Goal: Task Accomplishment & Management: Complete application form

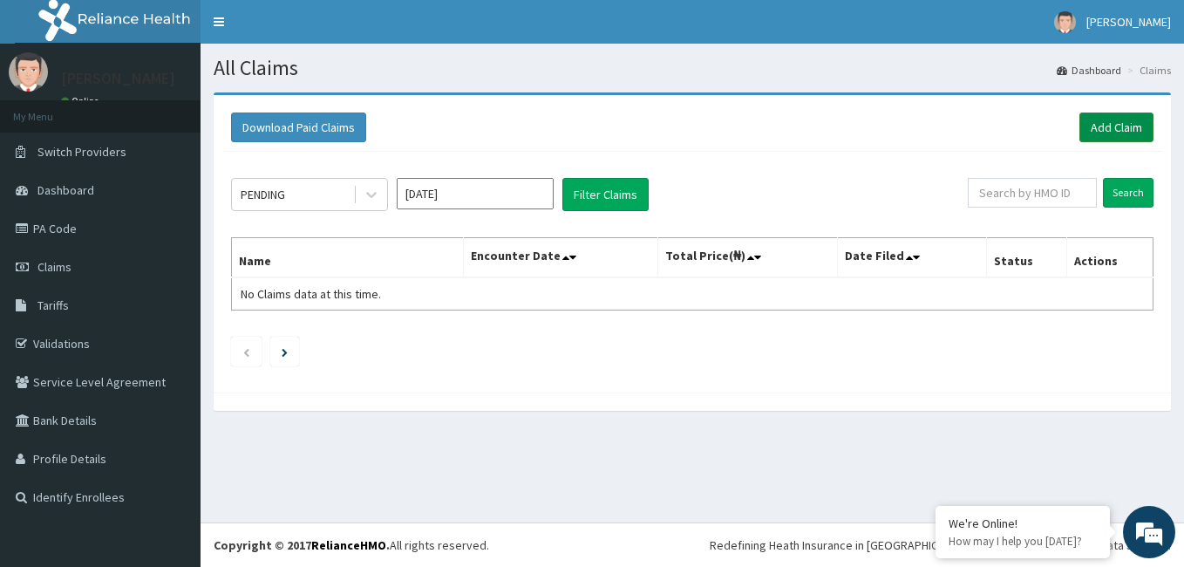
click at [1121, 119] on link "Add Claim" at bounding box center [1116, 127] width 74 height 30
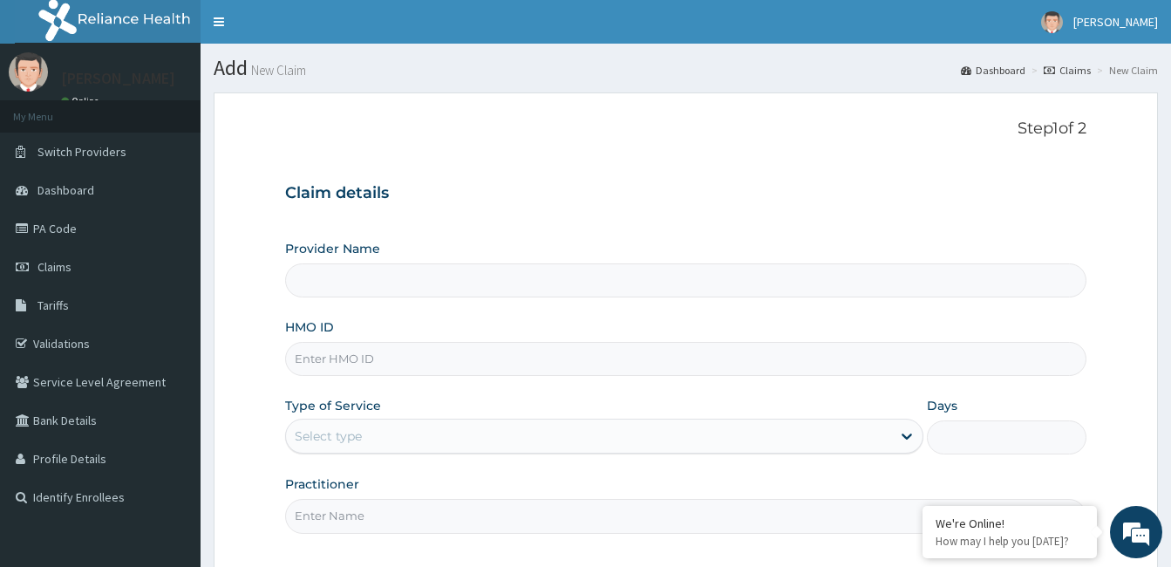
type input "[GEOGRAPHIC_DATA]"
click at [479, 356] on input "HMO ID" at bounding box center [685, 359] width 801 height 34
type input "fmp/10219/a"
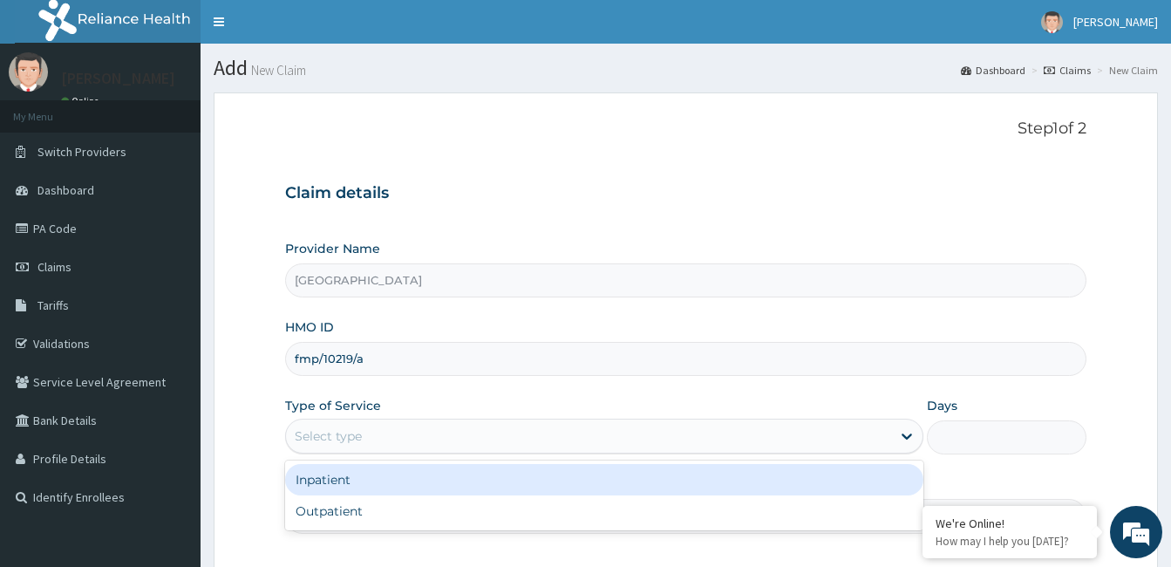
click at [476, 438] on div "Select type" at bounding box center [588, 436] width 605 height 28
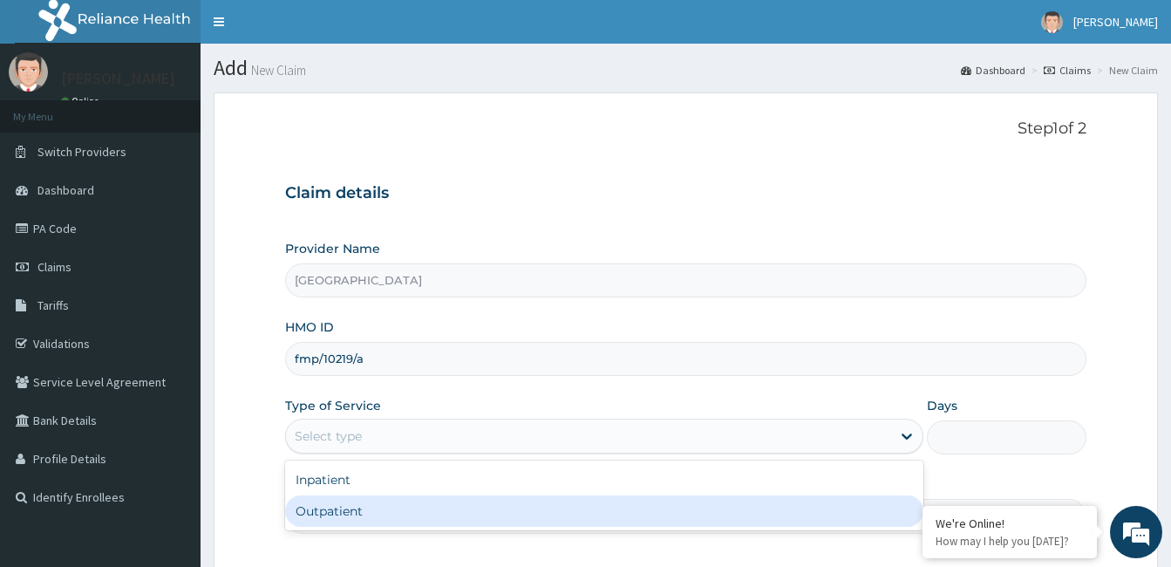
click at [476, 511] on div "Outpatient" at bounding box center [604, 510] width 638 height 31
type input "1"
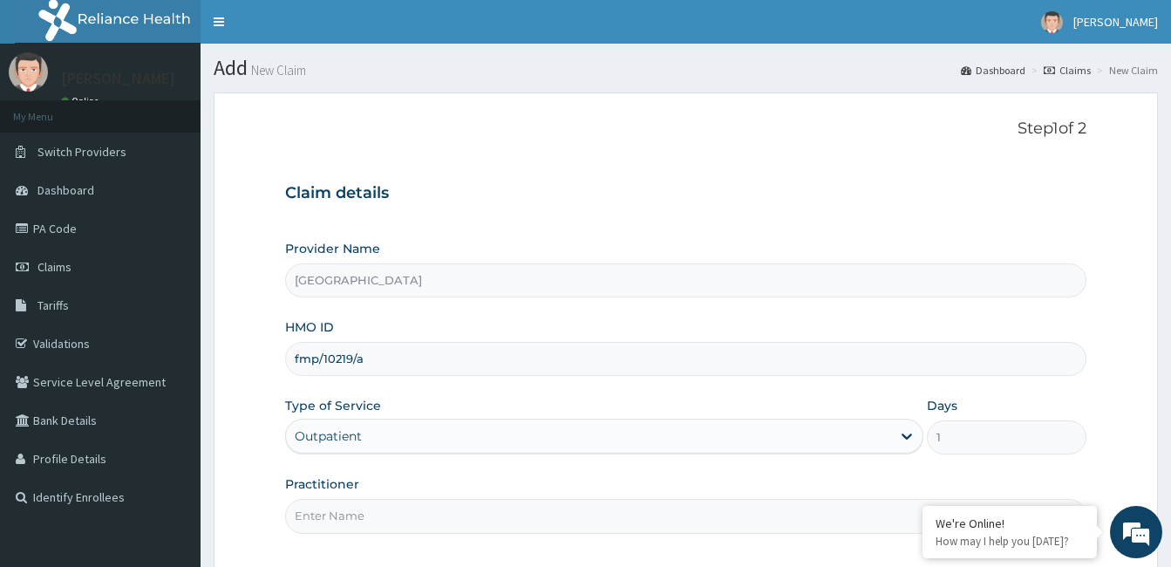
click at [529, 522] on input "Practitioner" at bounding box center [685, 516] width 801 height 34
type input "[PERSON_NAME]"
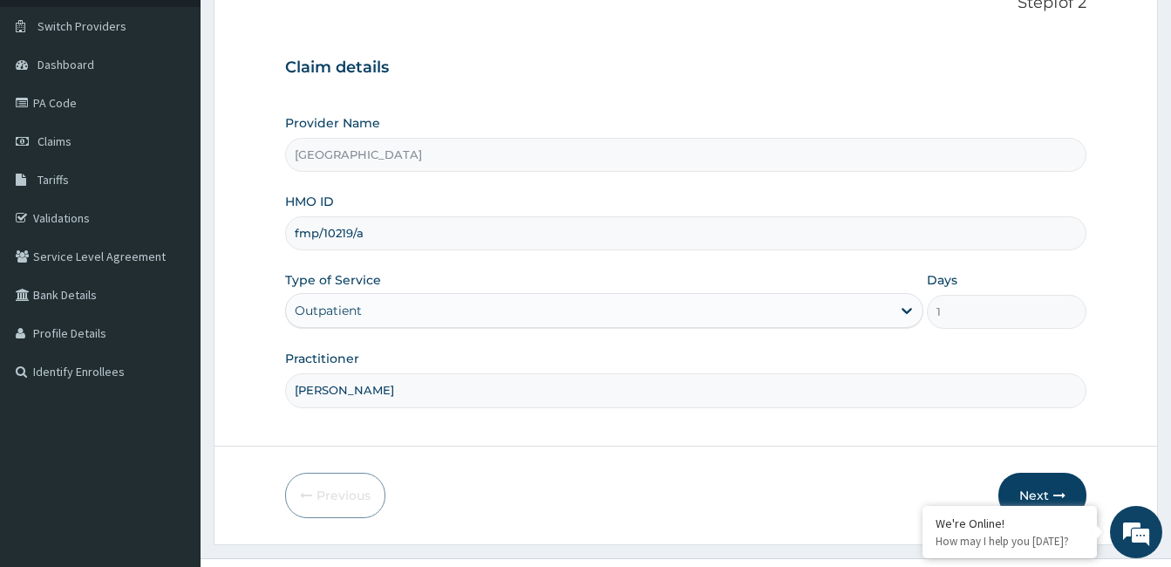
scroll to position [161, 0]
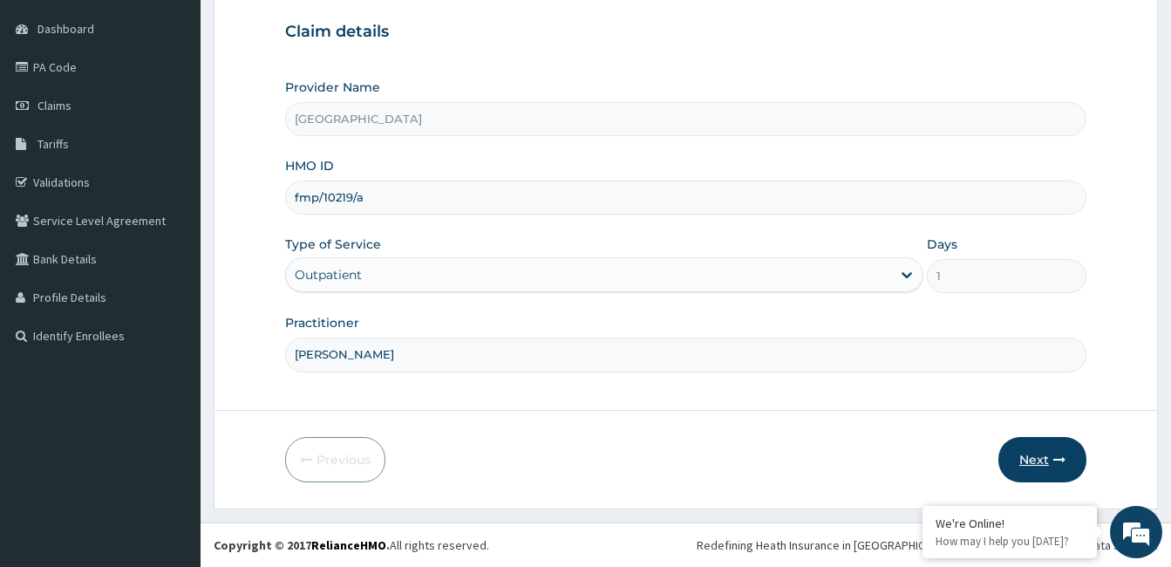
click at [1040, 441] on button "Next" at bounding box center [1042, 459] width 88 height 45
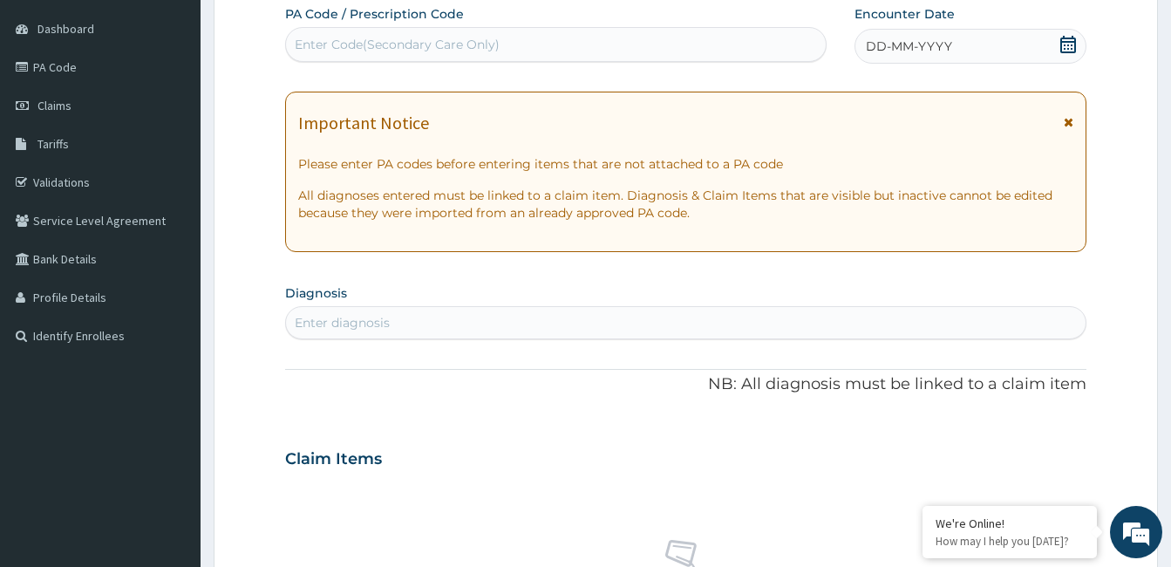
click at [1070, 43] on icon at bounding box center [1067, 44] width 17 height 17
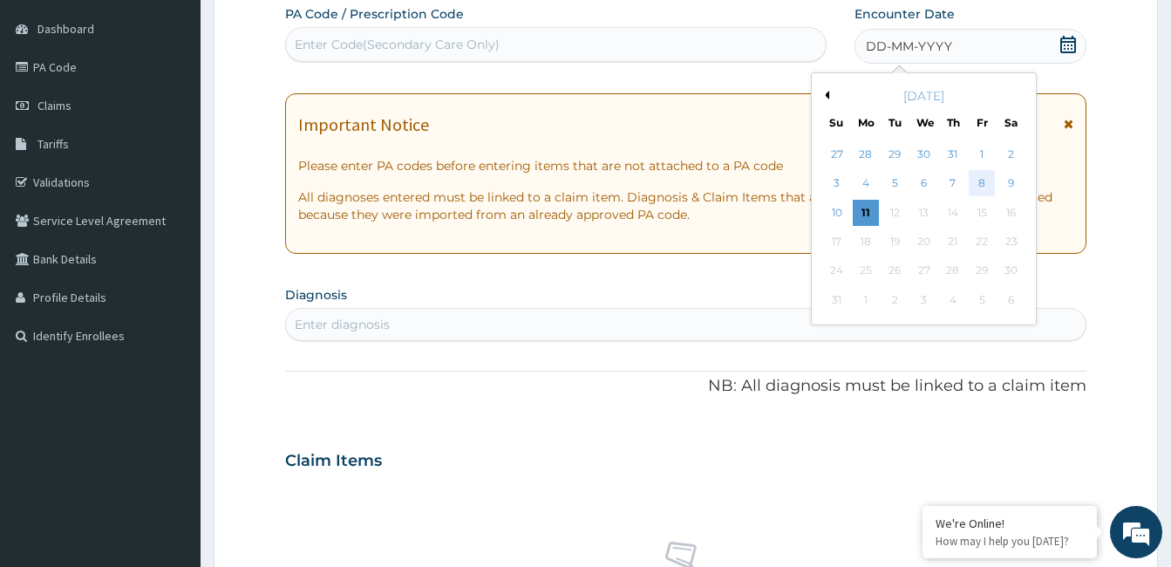
click at [979, 180] on div "8" at bounding box center [981, 184] width 26 height 26
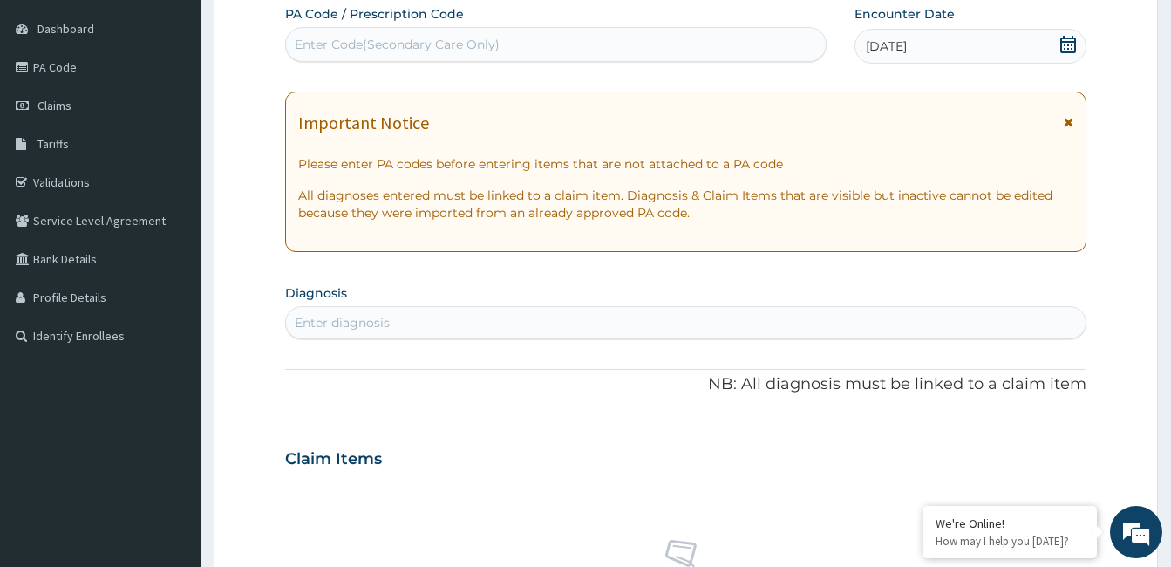
click at [432, 315] on div "Enter diagnosis" at bounding box center [685, 323] width 799 height 28
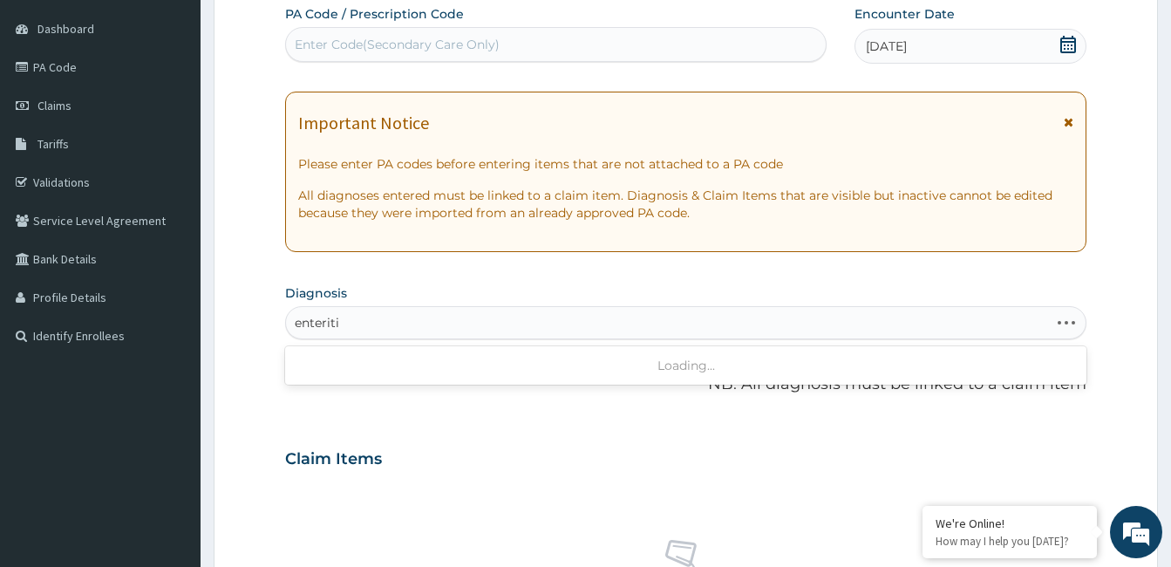
type input "[MEDICAL_DATA]"
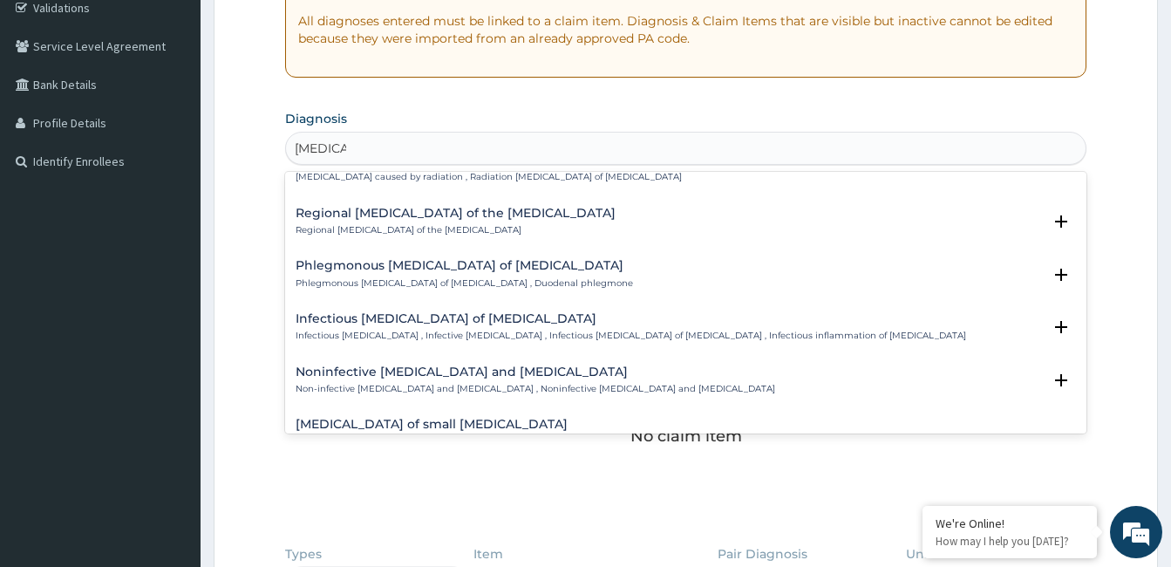
scroll to position [1639, 0]
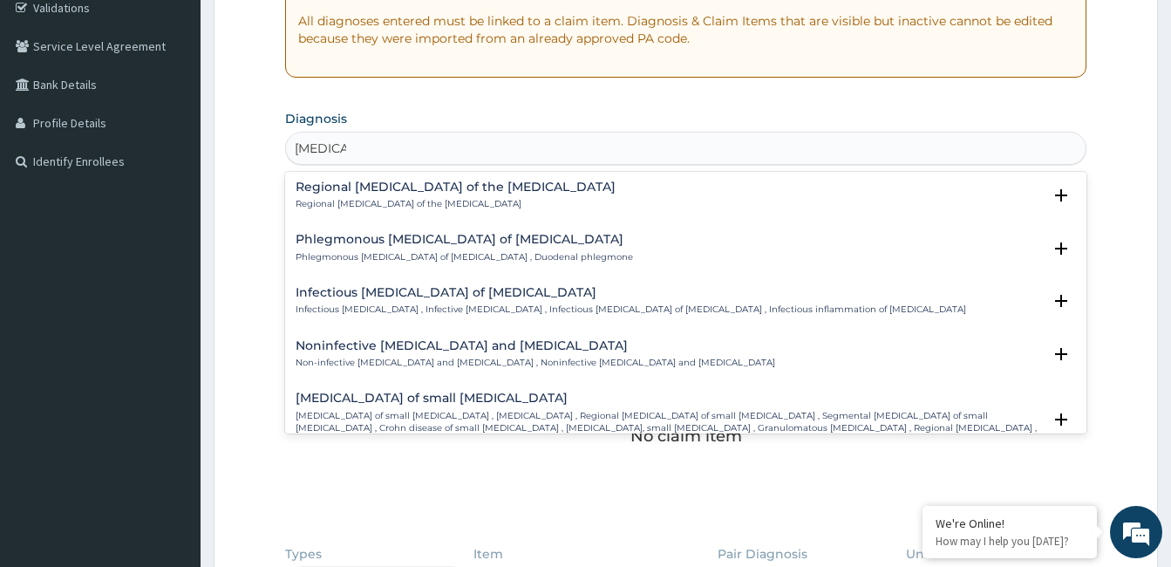
click at [427, 286] on h4 "Infectious [MEDICAL_DATA] of [MEDICAL_DATA]" at bounding box center [631, 292] width 670 height 13
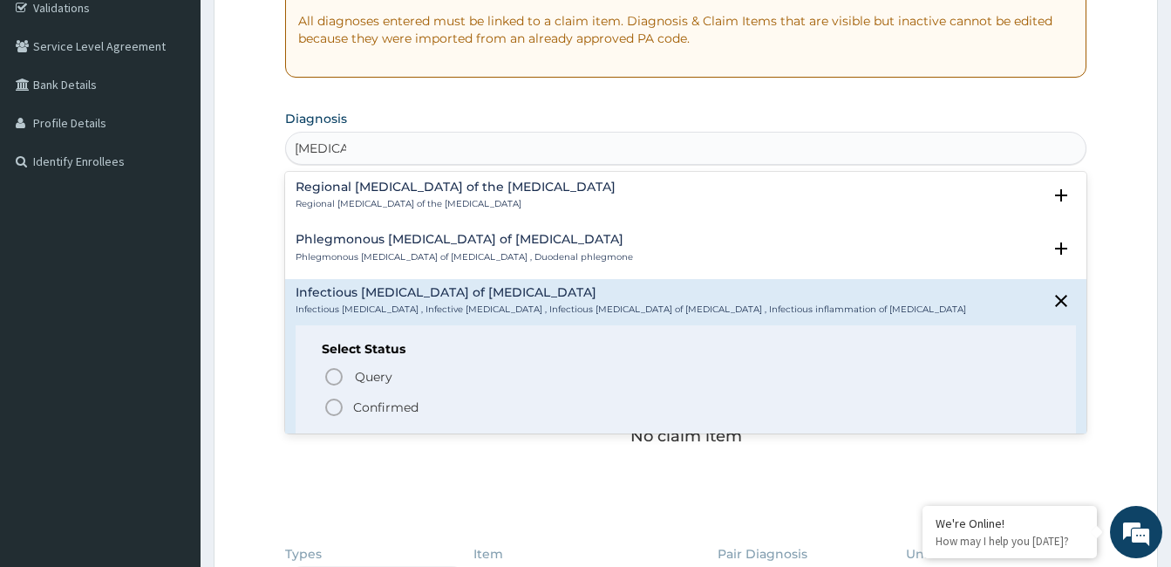
click at [331, 397] on icon "status option filled" at bounding box center [333, 407] width 21 height 21
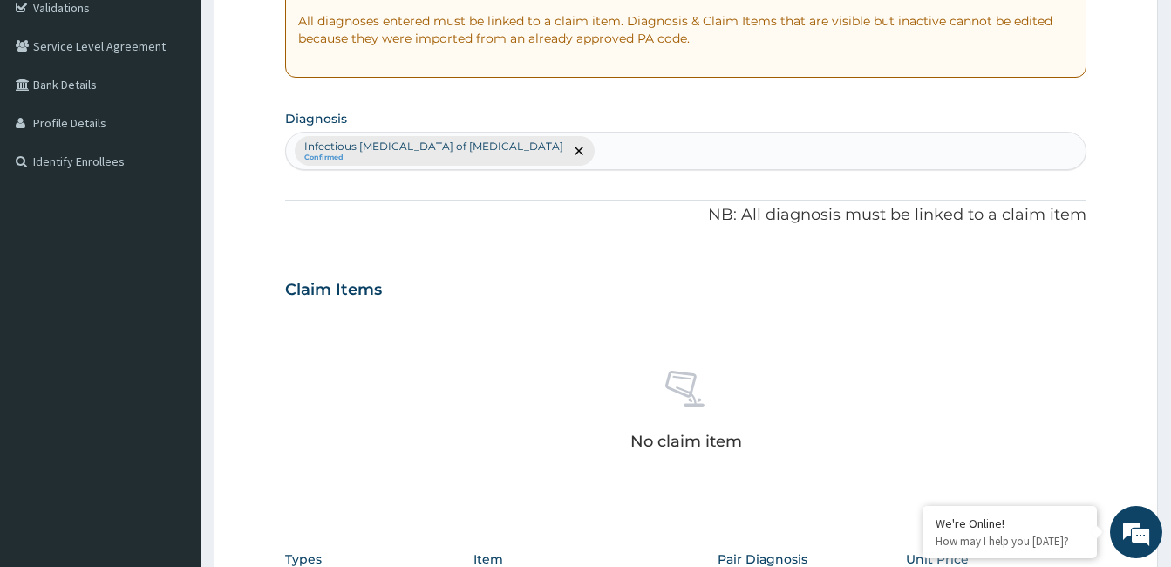
scroll to position [690, 0]
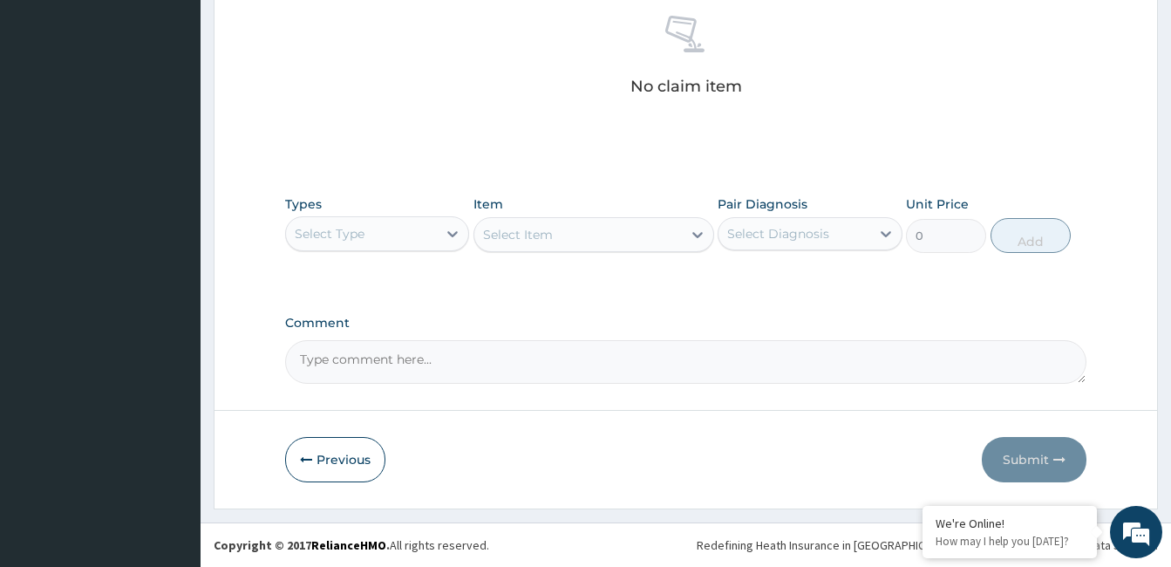
click at [371, 228] on div "Select Type" at bounding box center [361, 234] width 151 height 28
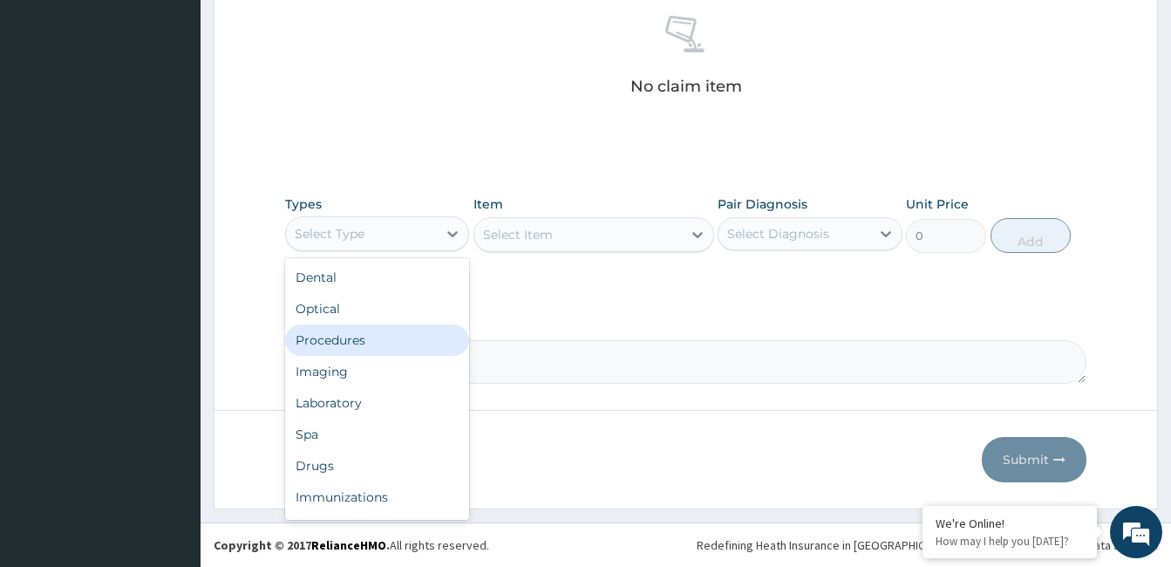
click at [377, 337] on div "Procedures" at bounding box center [377, 339] width 184 height 31
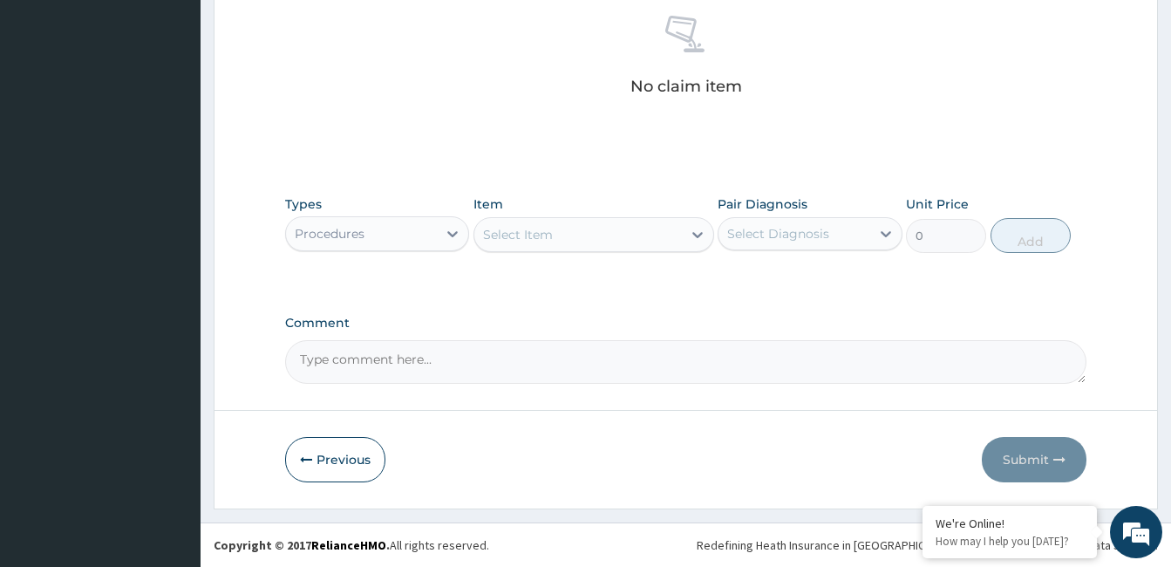
click at [663, 238] on div "Select Item" at bounding box center [577, 235] width 207 height 28
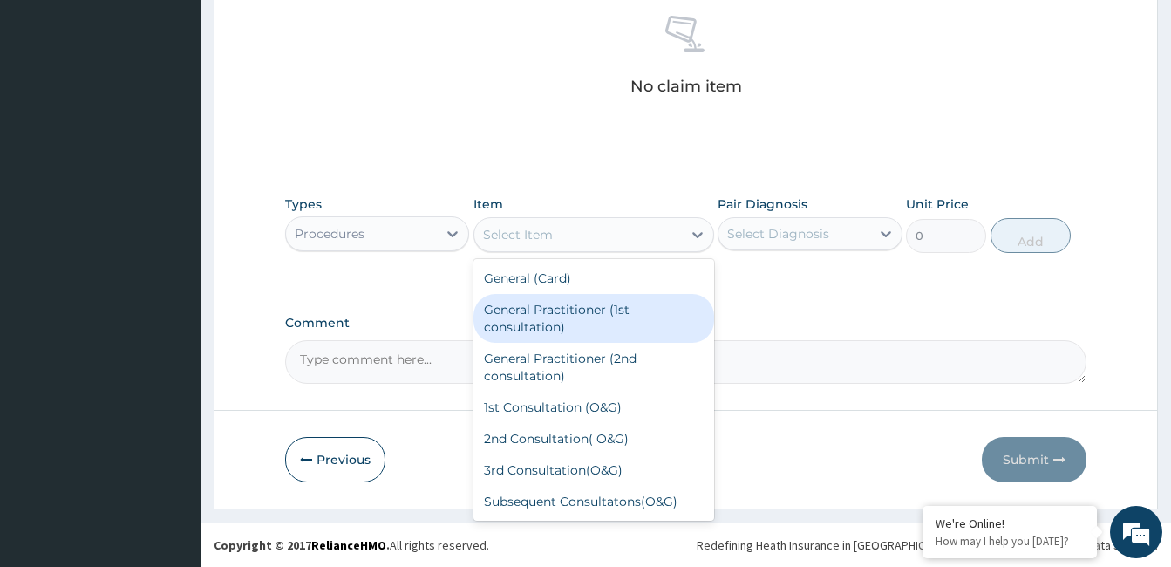
click at [662, 314] on div "General Practitioner (1st consultation)" at bounding box center [593, 318] width 241 height 49
type input "1500"
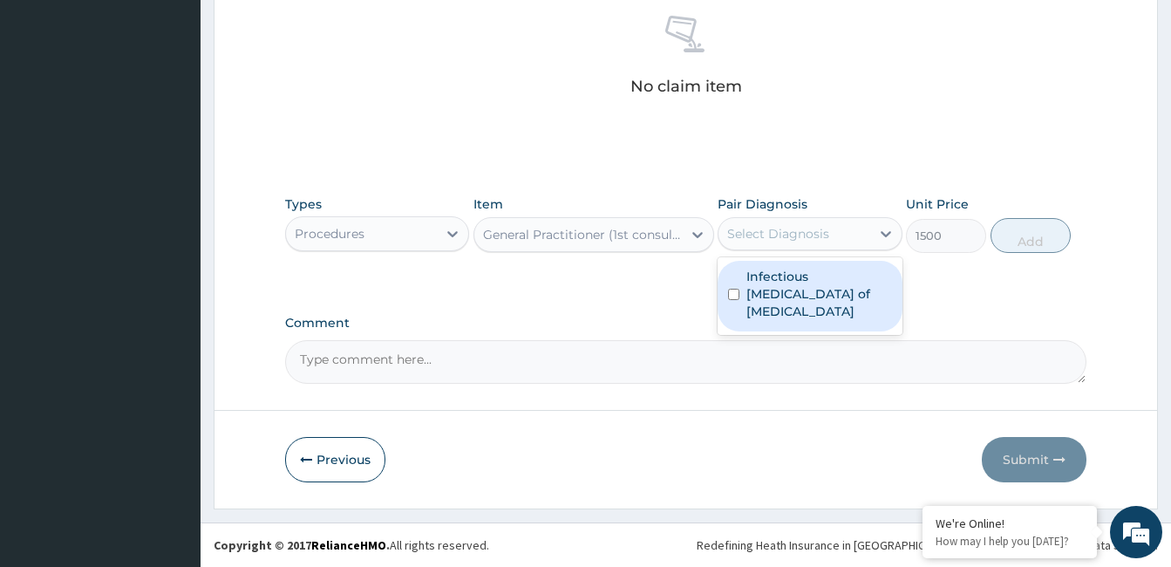
click at [847, 238] on div "Select Diagnosis" at bounding box center [793, 234] width 151 height 28
click at [872, 280] on label "Infectious [MEDICAL_DATA] of [MEDICAL_DATA]" at bounding box center [818, 294] width 145 height 52
checkbox input "true"
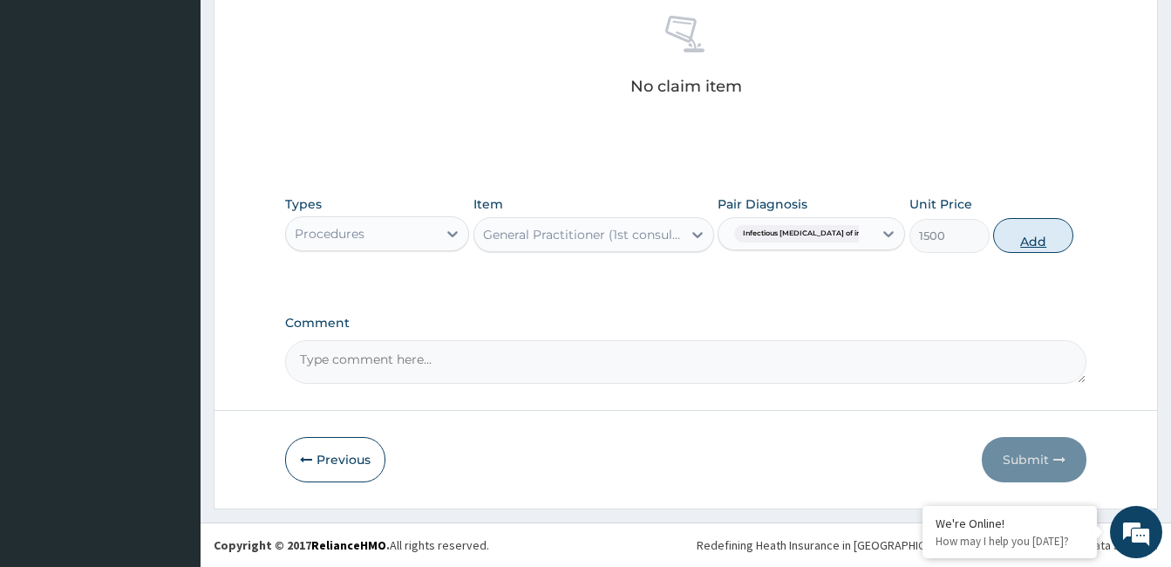
click at [1043, 232] on button "Add" at bounding box center [1033, 235] width 80 height 35
type input "0"
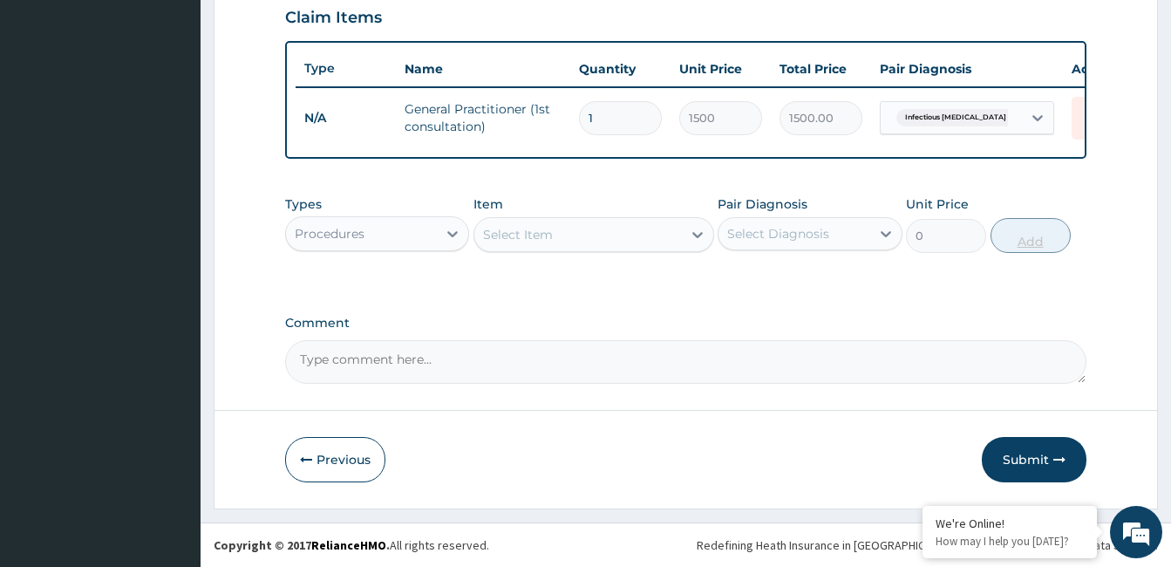
scroll to position [621, 0]
click at [388, 227] on div "Procedures" at bounding box center [361, 234] width 151 height 28
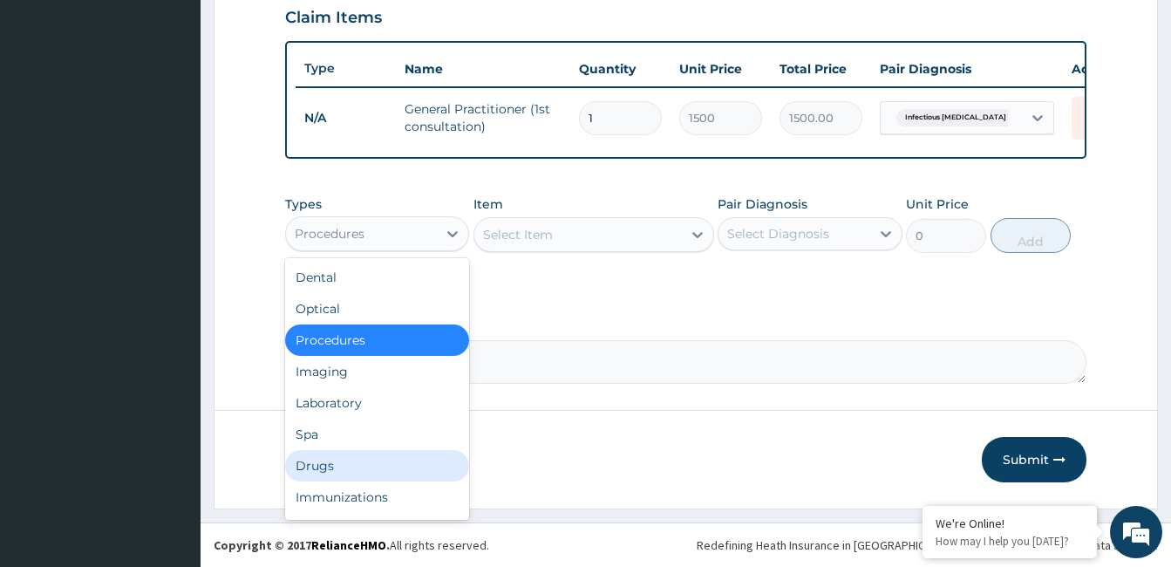
click at [374, 452] on div "Drugs" at bounding box center [377, 465] width 184 height 31
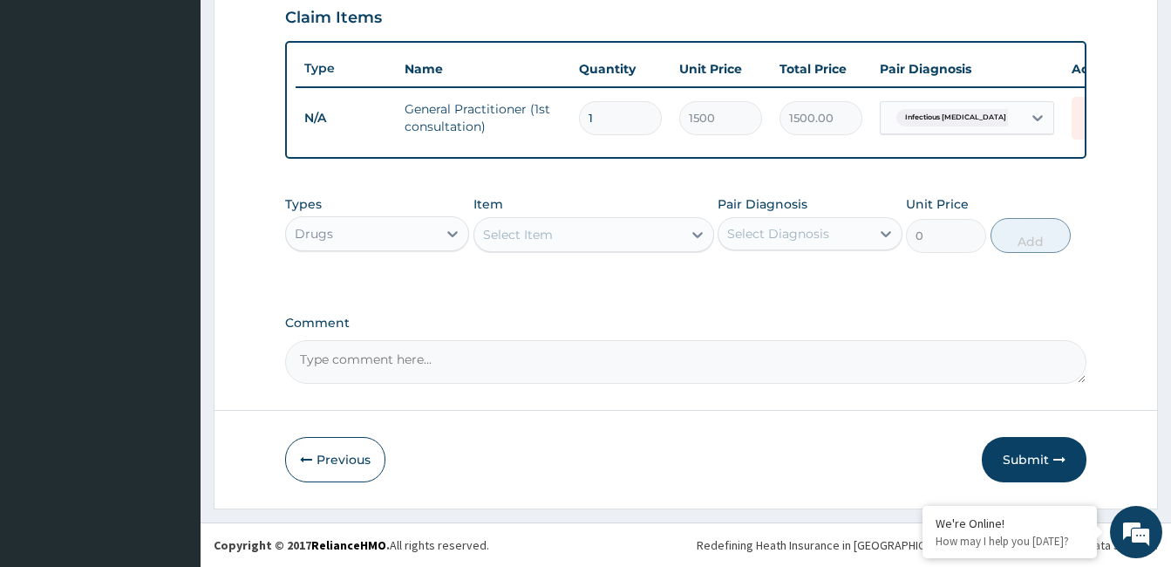
click at [629, 233] on div "Select Item" at bounding box center [577, 235] width 207 height 28
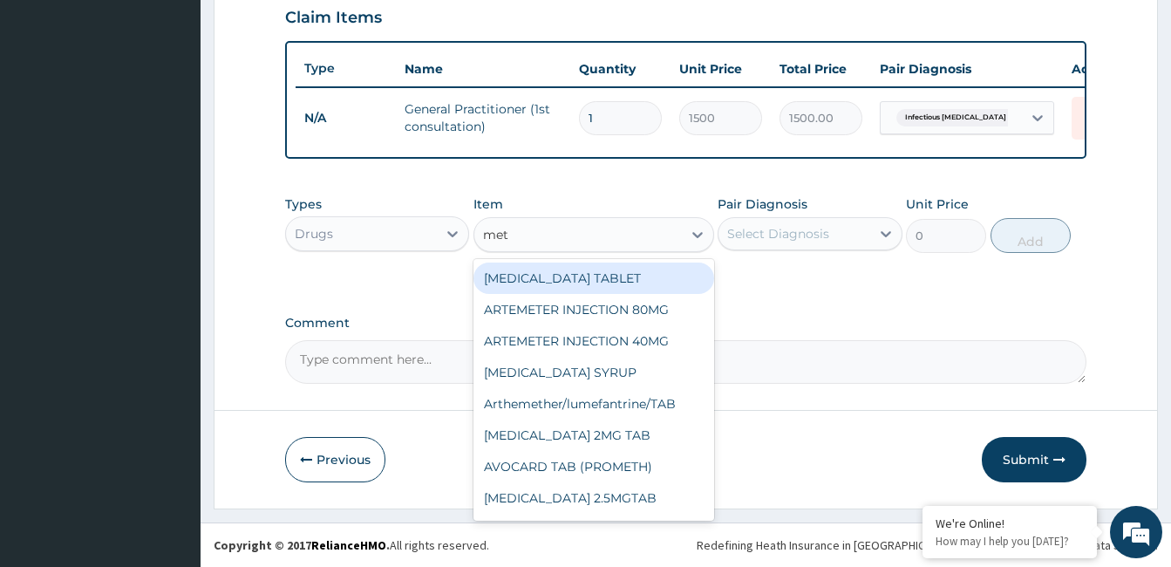
type input "meto"
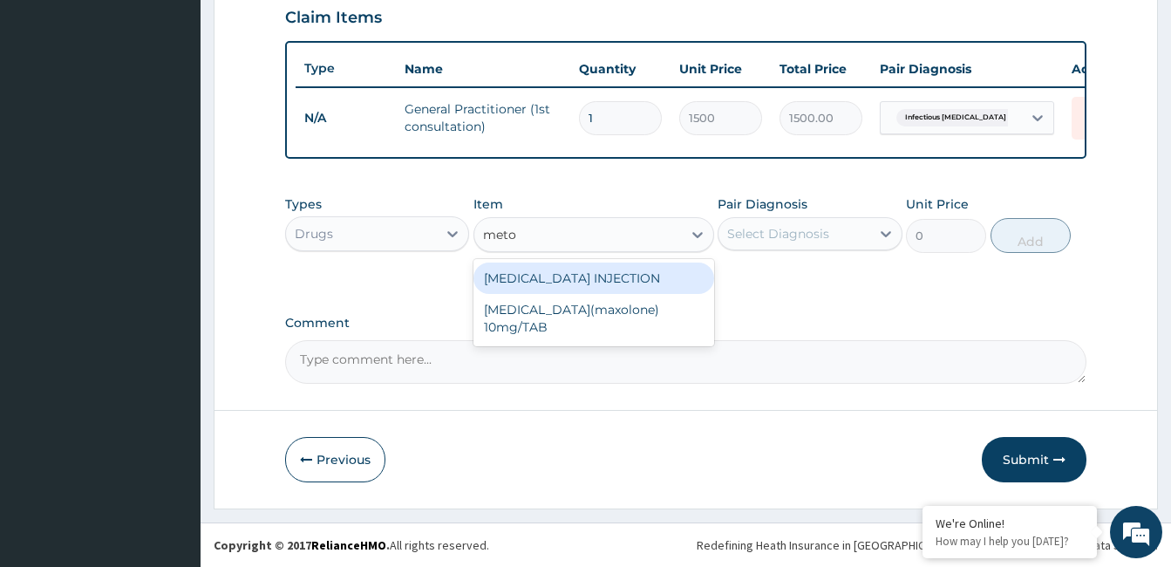
click at [668, 273] on div "[MEDICAL_DATA] INJECTION" at bounding box center [593, 277] width 241 height 31
type input "52.5"
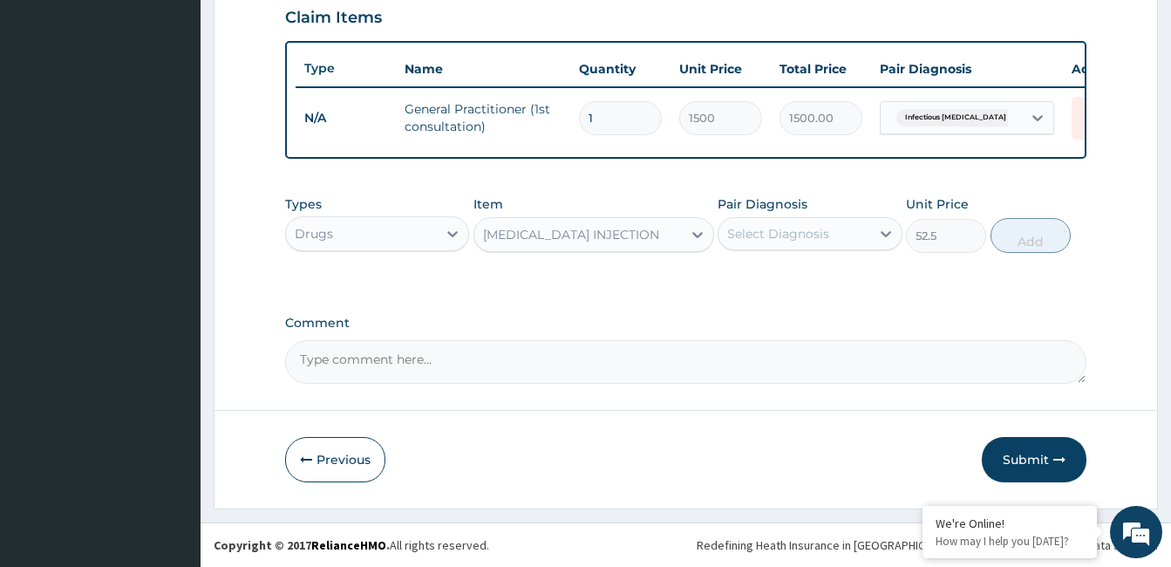
click at [802, 225] on div "Select Diagnosis" at bounding box center [778, 233] width 102 height 17
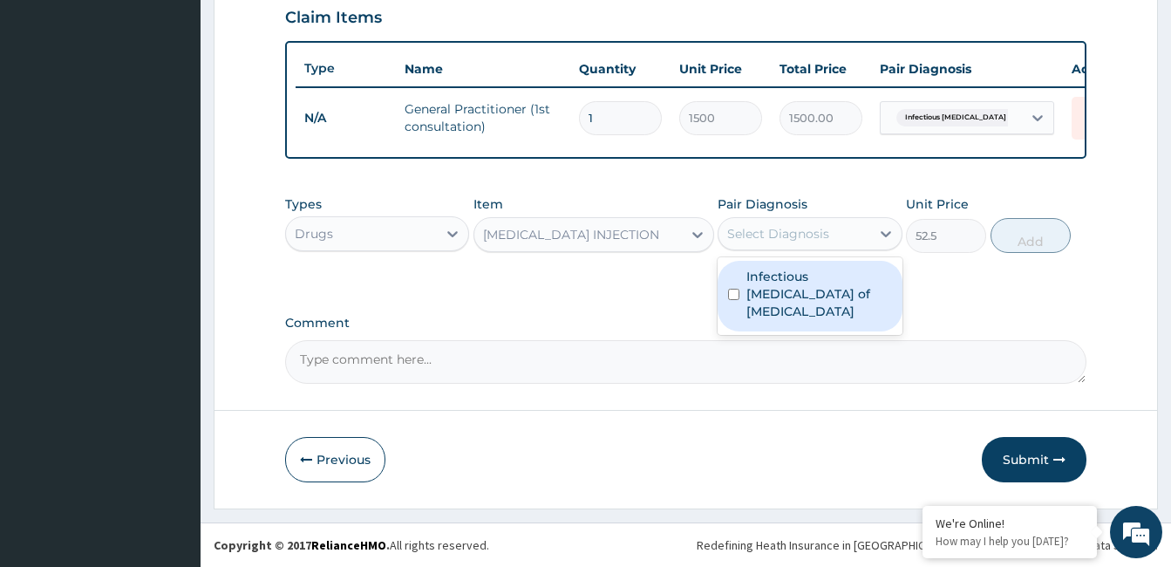
click at [823, 292] on label "Infectious [MEDICAL_DATA] of [MEDICAL_DATA]" at bounding box center [818, 294] width 145 height 52
checkbox input "true"
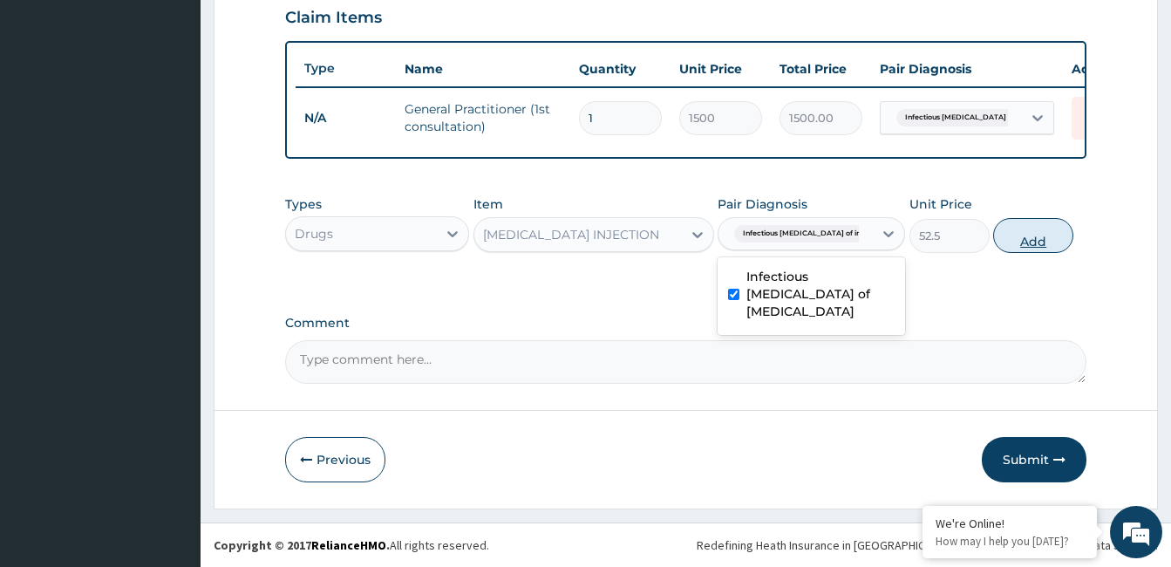
click at [1034, 235] on button "Add" at bounding box center [1033, 235] width 80 height 35
type input "0"
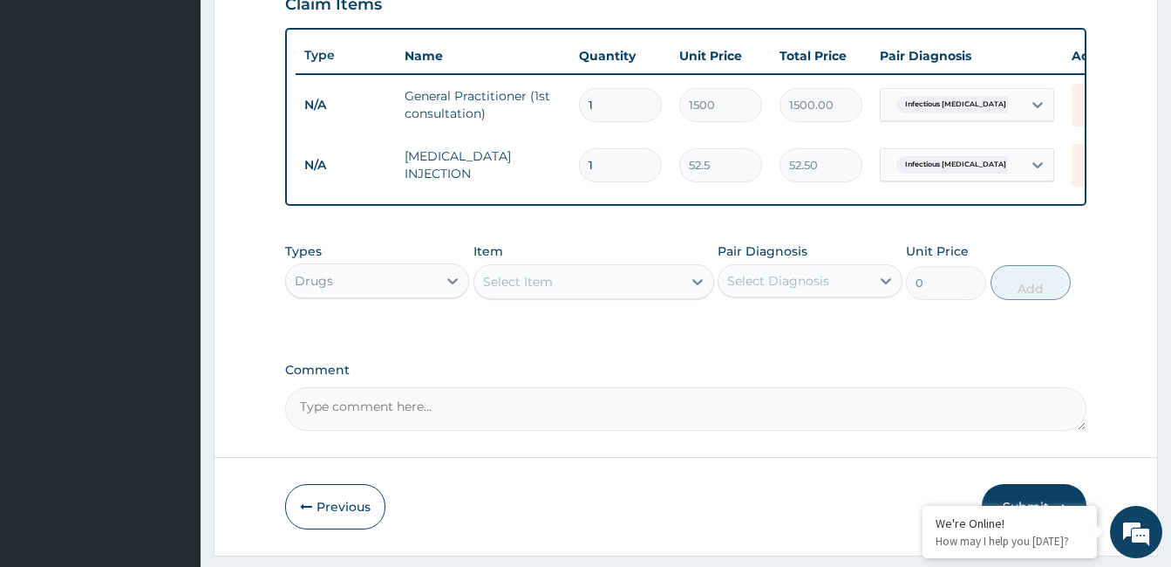
click at [588, 296] on div "Select Item" at bounding box center [577, 282] width 207 height 28
type input "dicof"
click at [597, 296] on div "dicof" at bounding box center [577, 282] width 207 height 28
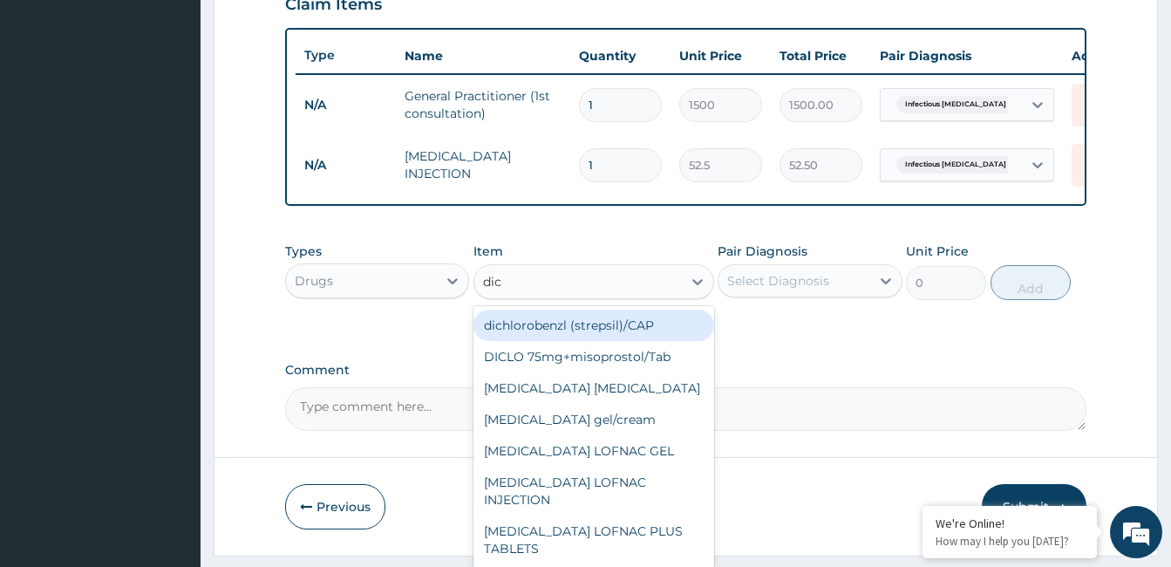
type input "dicl"
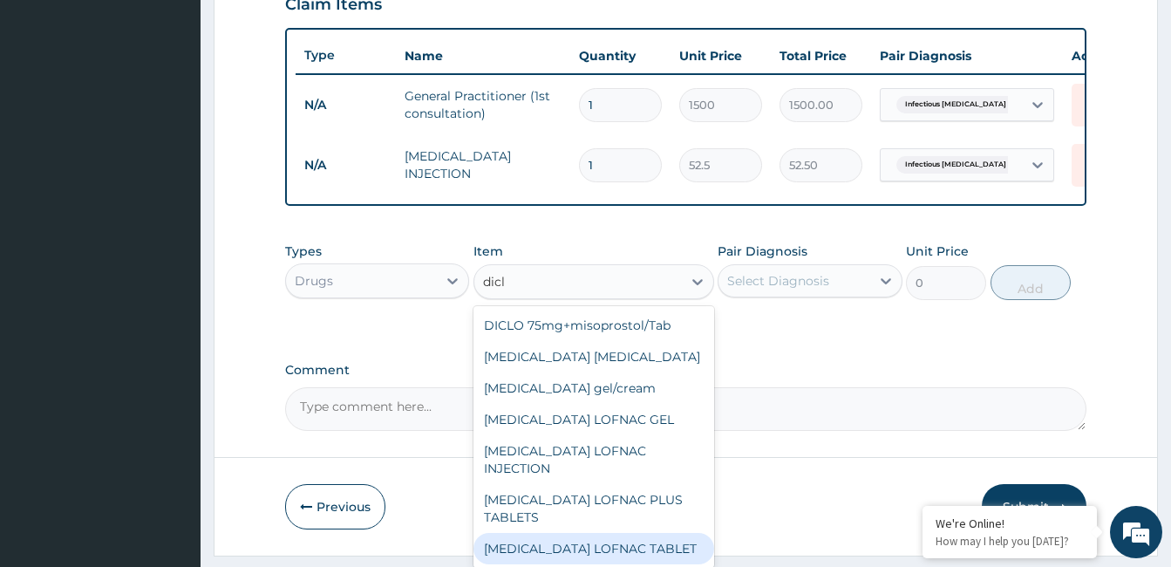
scroll to position [220, 0]
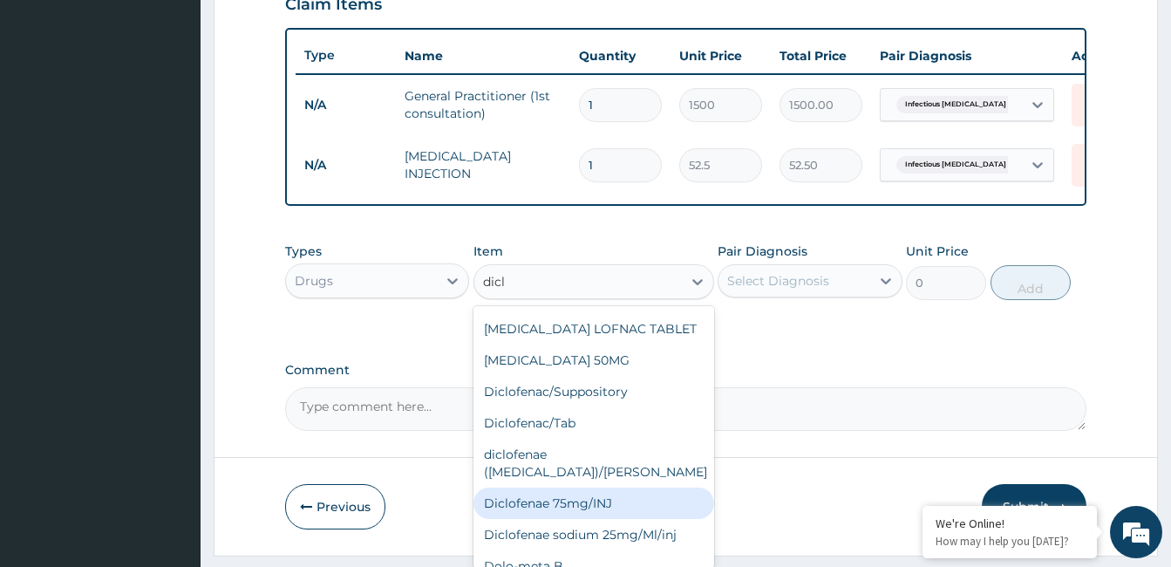
click at [662, 487] on div "Diclofenae 75mg/INJ" at bounding box center [593, 502] width 241 height 31
type input "39.38"
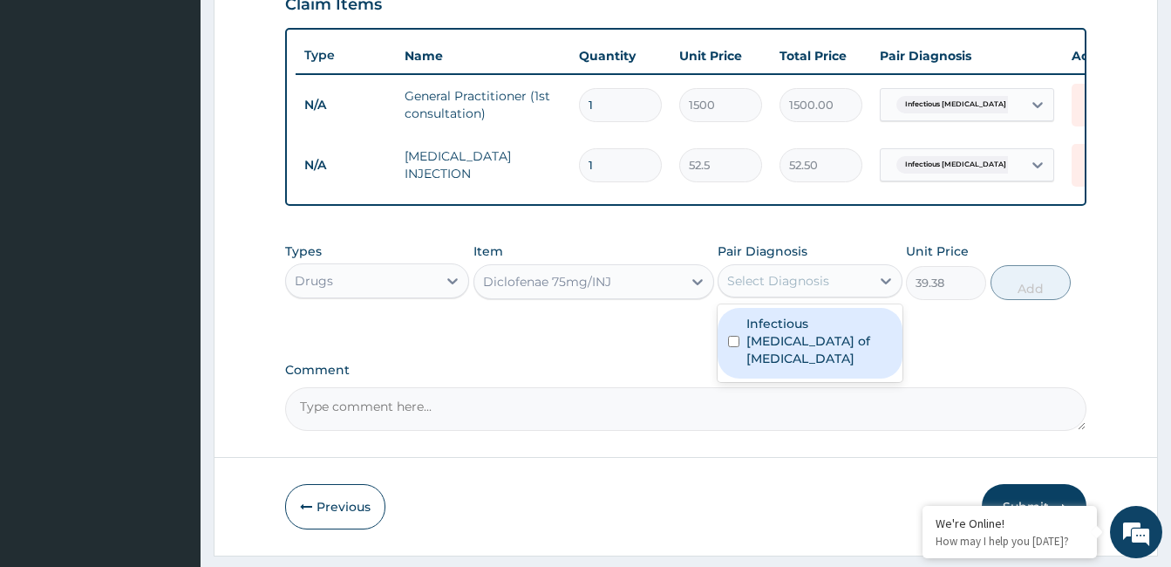
click at [821, 286] on div "Select Diagnosis" at bounding box center [778, 280] width 102 height 17
click at [838, 353] on label "Infectious [MEDICAL_DATA] of [MEDICAL_DATA]" at bounding box center [818, 341] width 145 height 52
checkbox input "true"
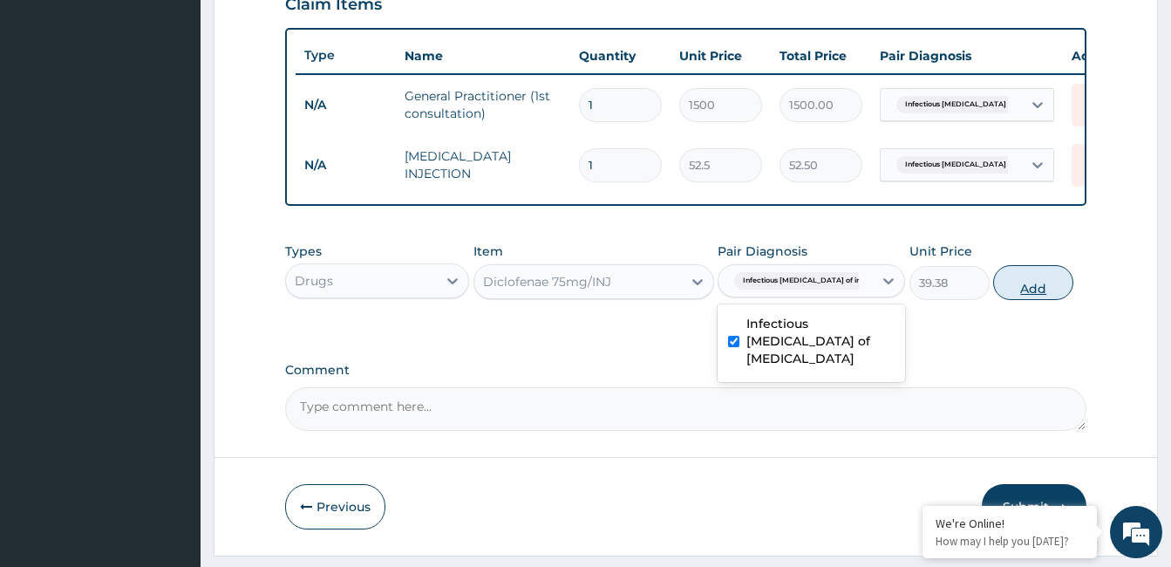
click at [1028, 283] on button "Add" at bounding box center [1033, 282] width 80 height 35
type input "0"
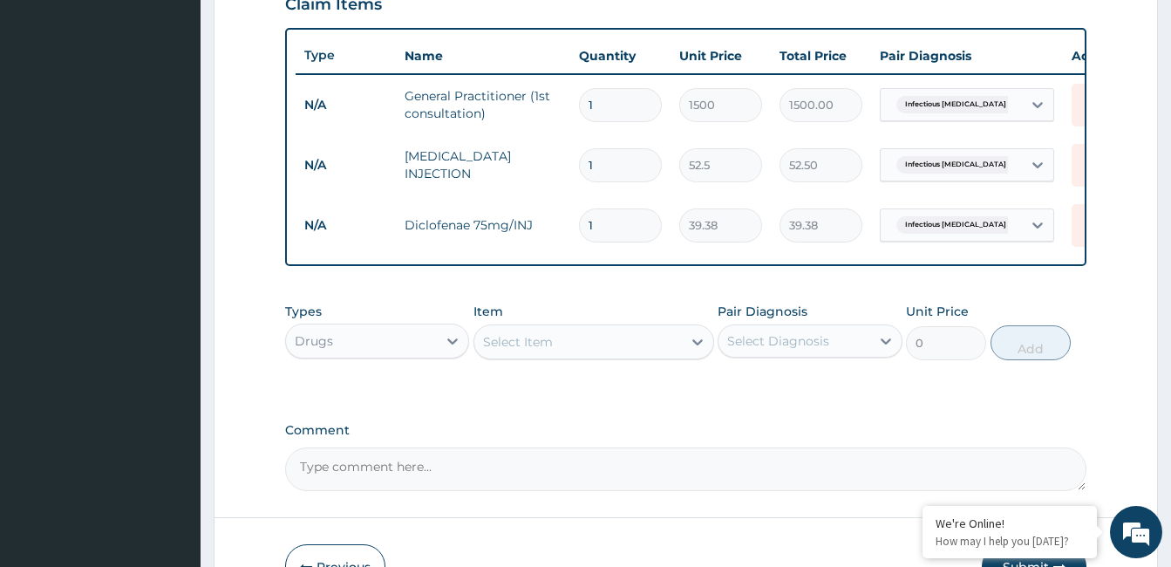
click at [545, 350] on div "Select Item" at bounding box center [518, 341] width 70 height 17
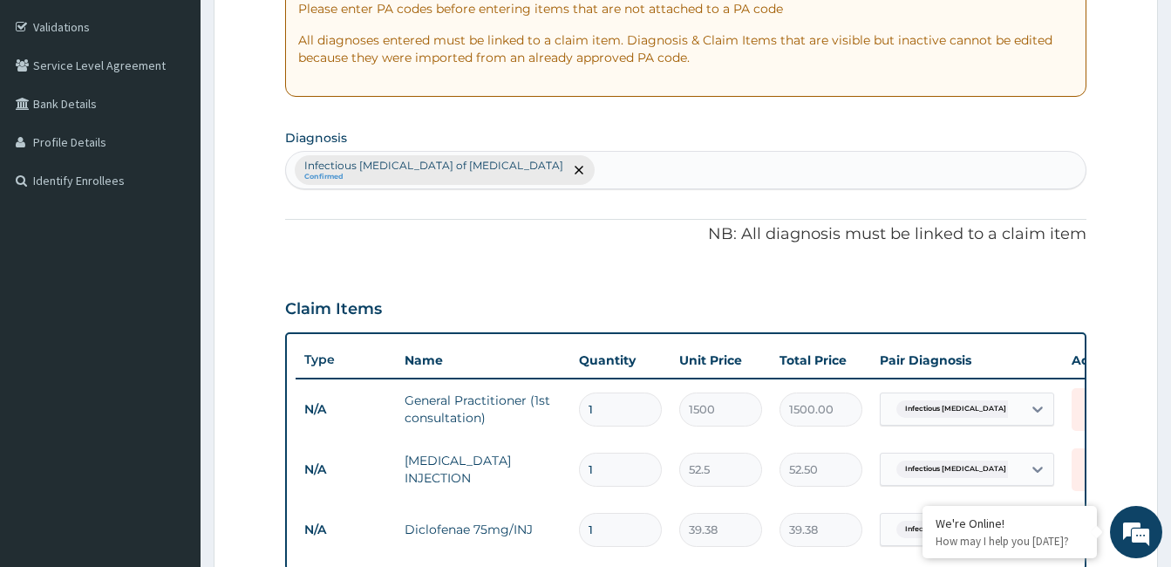
scroll to position [307, 0]
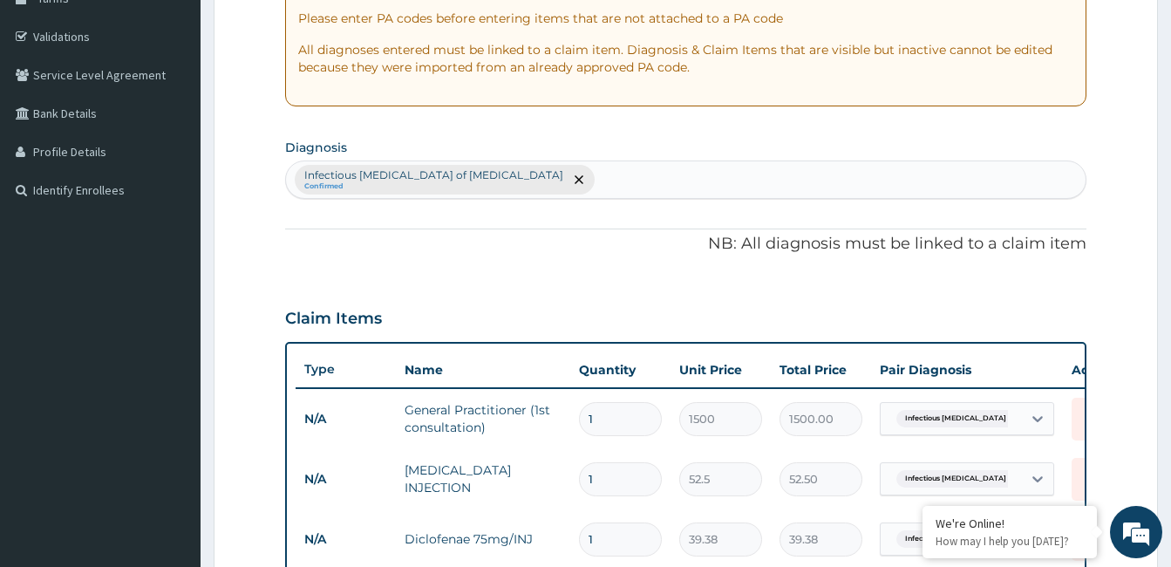
type input "d"
click at [615, 173] on div "Infectious [MEDICAL_DATA] of [MEDICAL_DATA] Confirmed" at bounding box center [685, 179] width 799 height 37
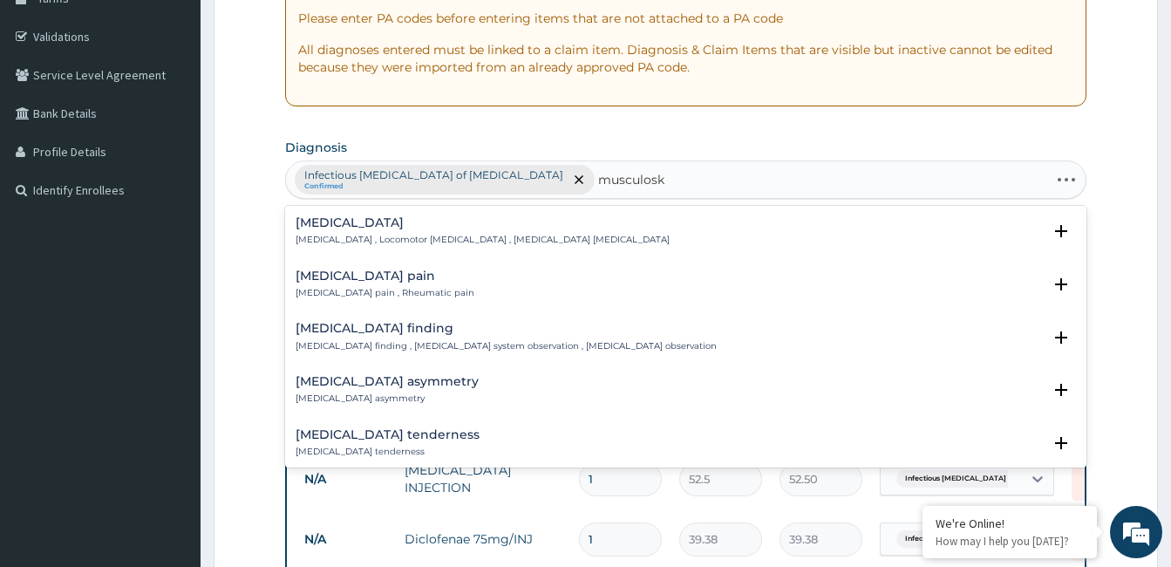
type input "musculoske"
click at [385, 269] on h4 "[MEDICAL_DATA] pain" at bounding box center [385, 275] width 179 height 13
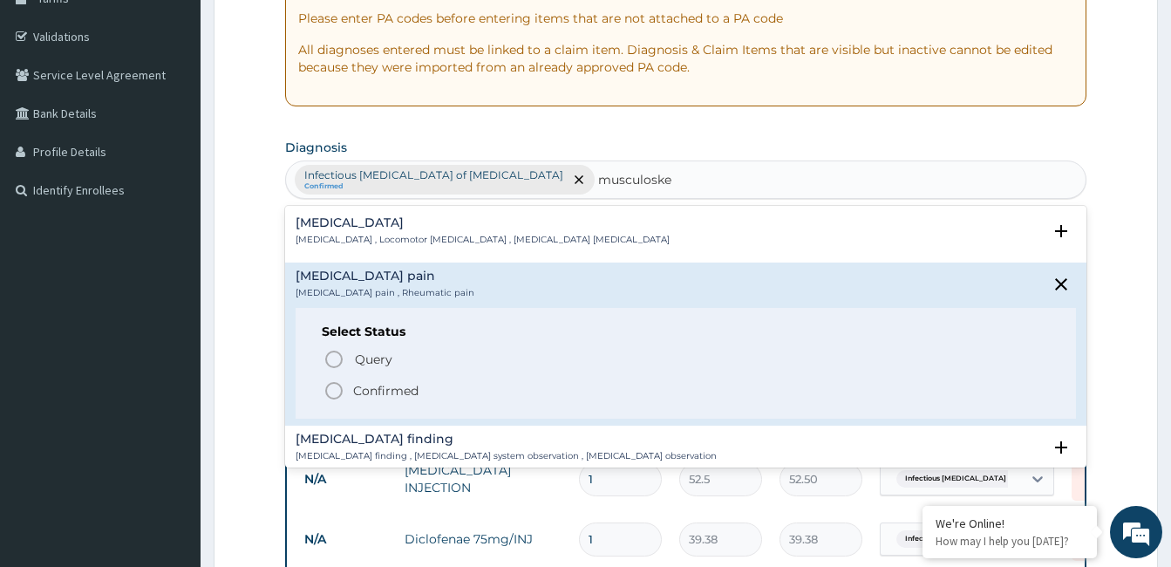
click at [332, 394] on icon "status option filled" at bounding box center [333, 390] width 21 height 21
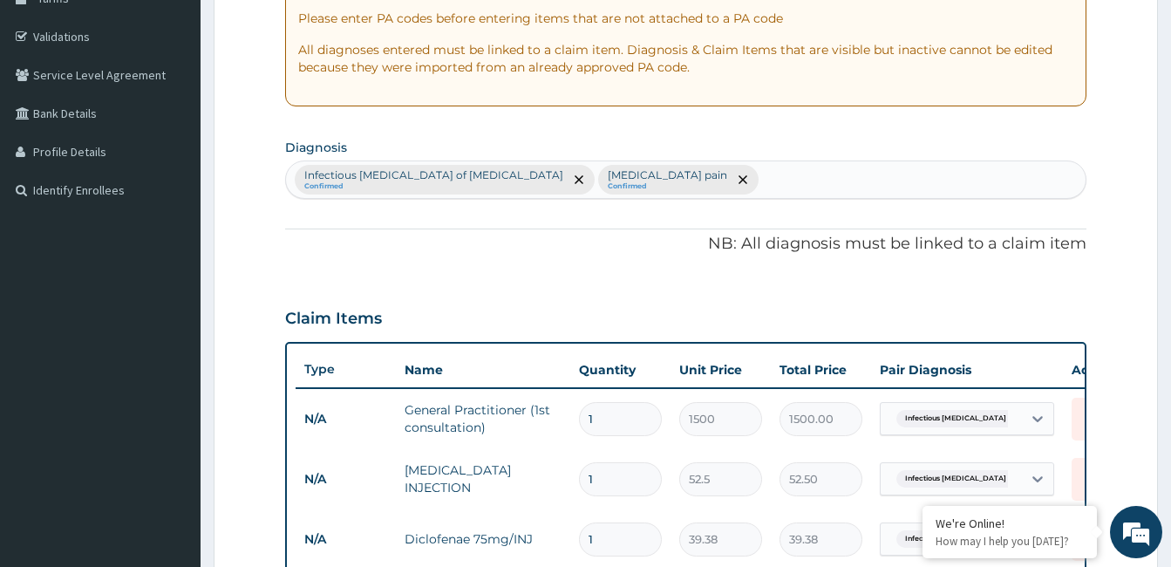
scroll to position [741, 0]
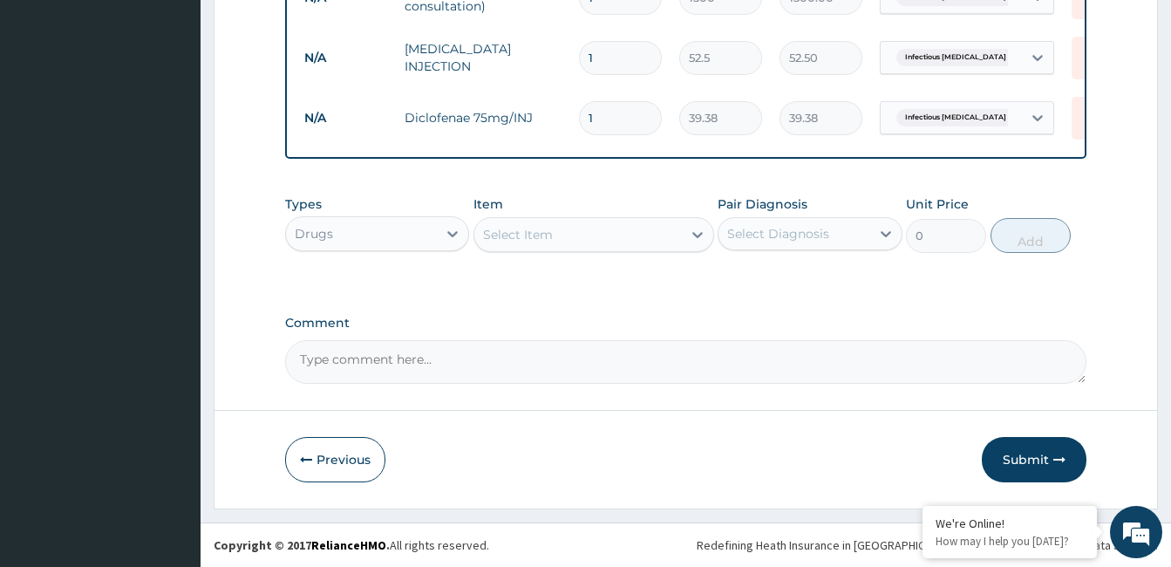
click at [556, 237] on div "Select Item" at bounding box center [577, 235] width 207 height 28
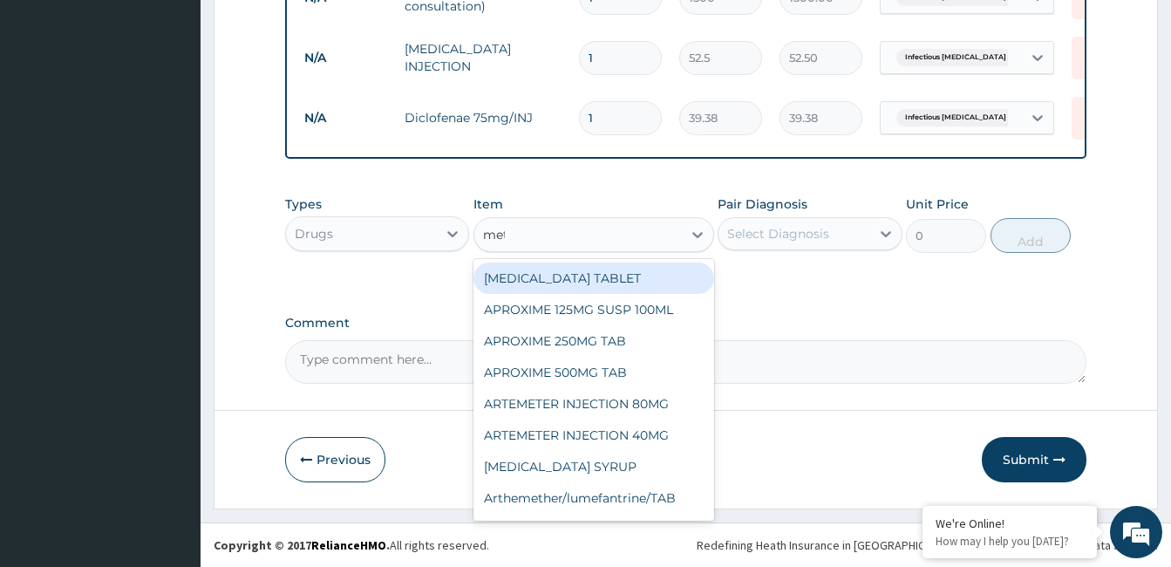
type input "metr"
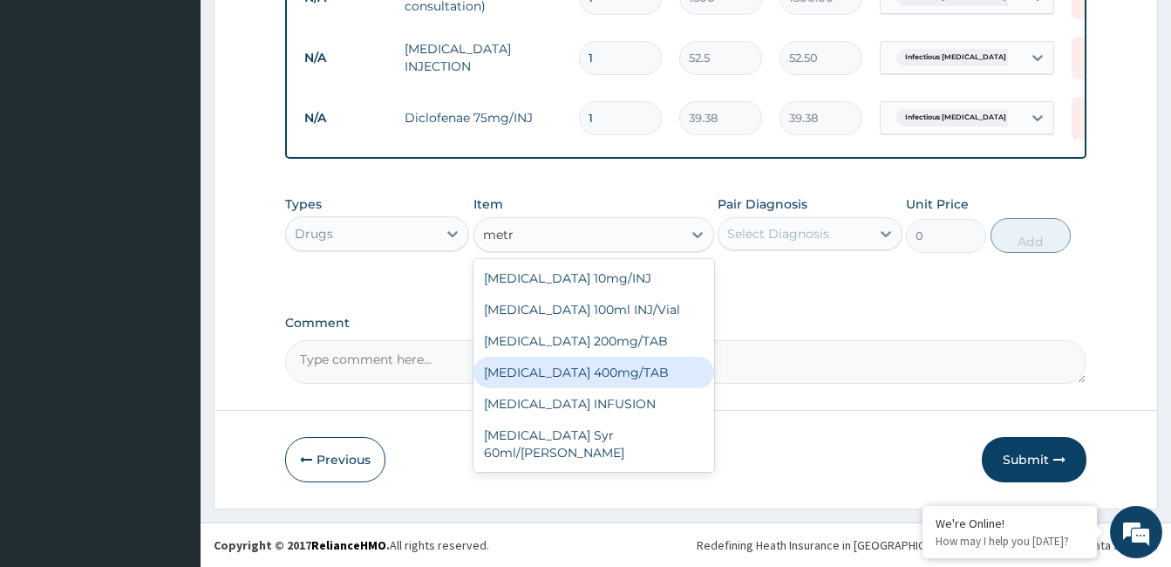
click at [561, 370] on div "[MEDICAL_DATA] 400mg/TAB" at bounding box center [593, 372] width 241 height 31
type input "10.5"
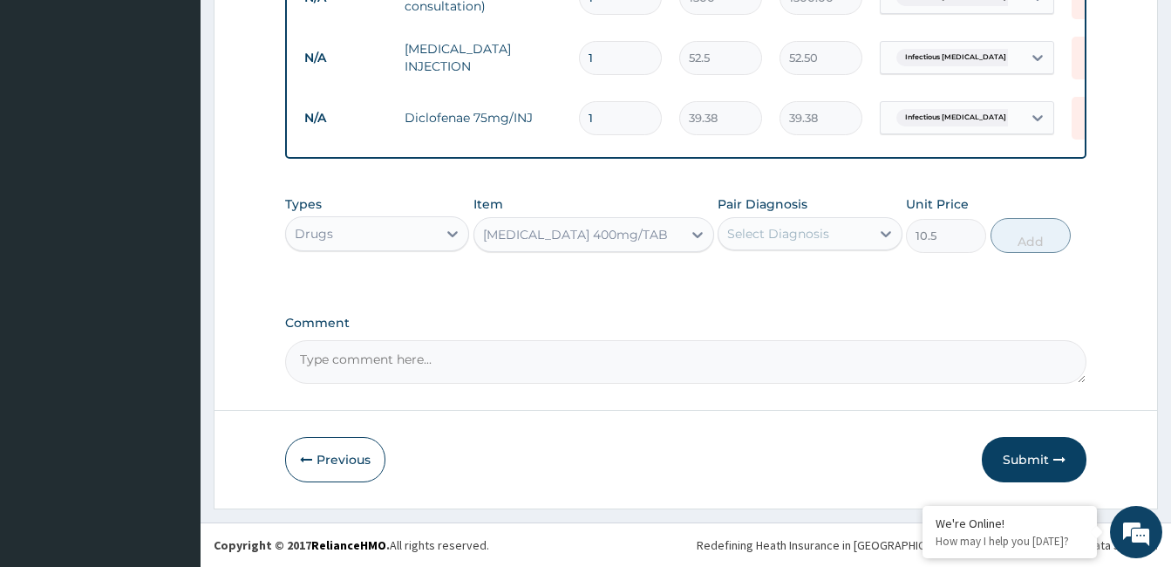
click at [801, 223] on div "Select Diagnosis" at bounding box center [793, 234] width 151 height 28
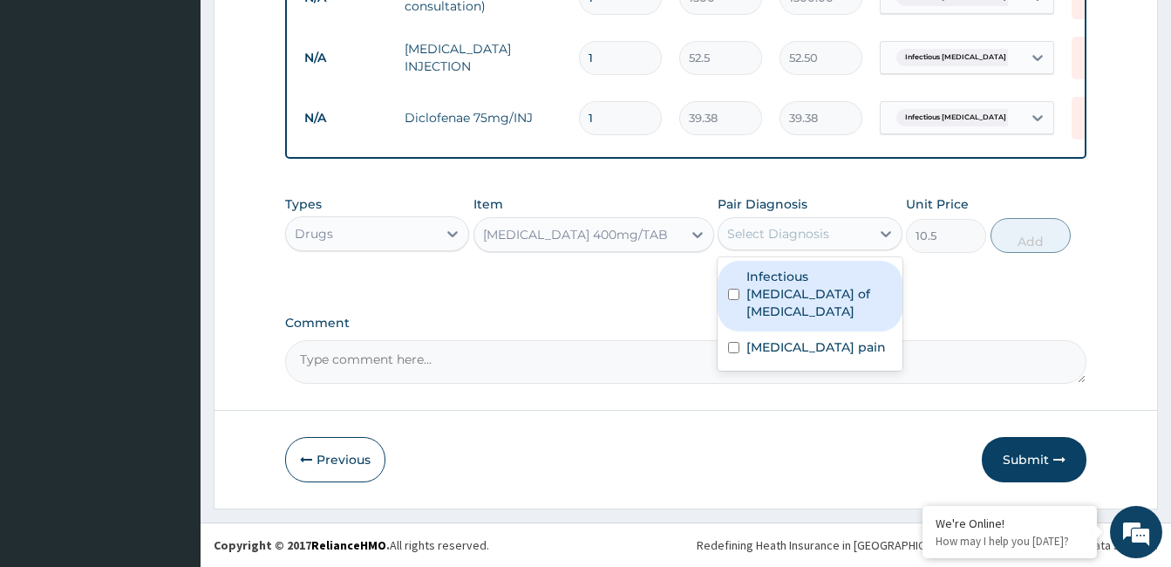
click at [804, 286] on label "Infectious [MEDICAL_DATA] of [MEDICAL_DATA]" at bounding box center [818, 294] width 145 height 52
checkbox input "true"
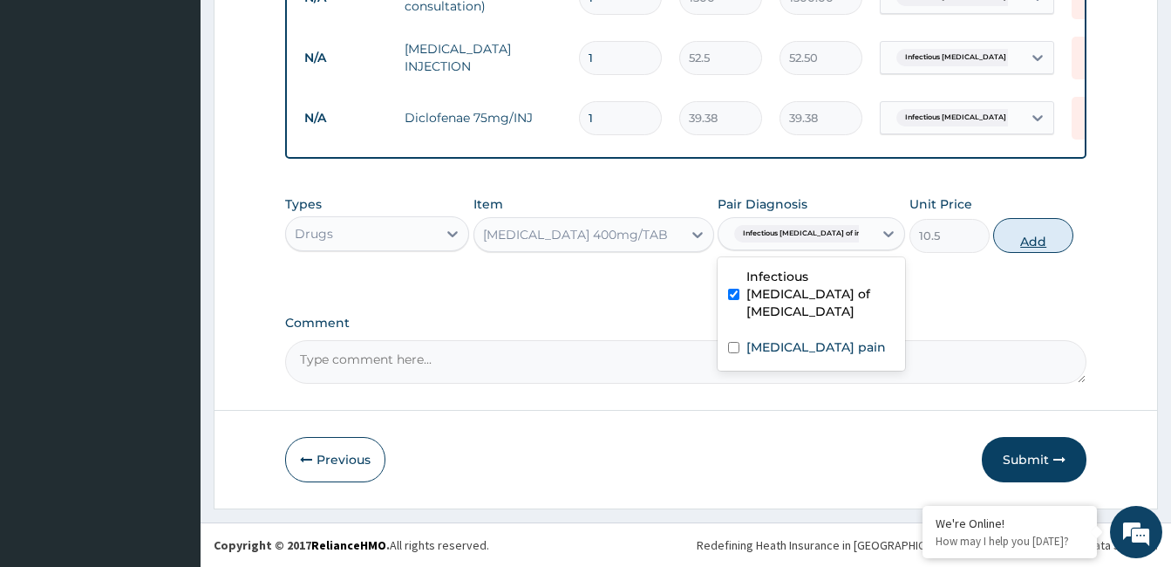
click at [1041, 232] on button "Add" at bounding box center [1033, 235] width 80 height 35
type input "0"
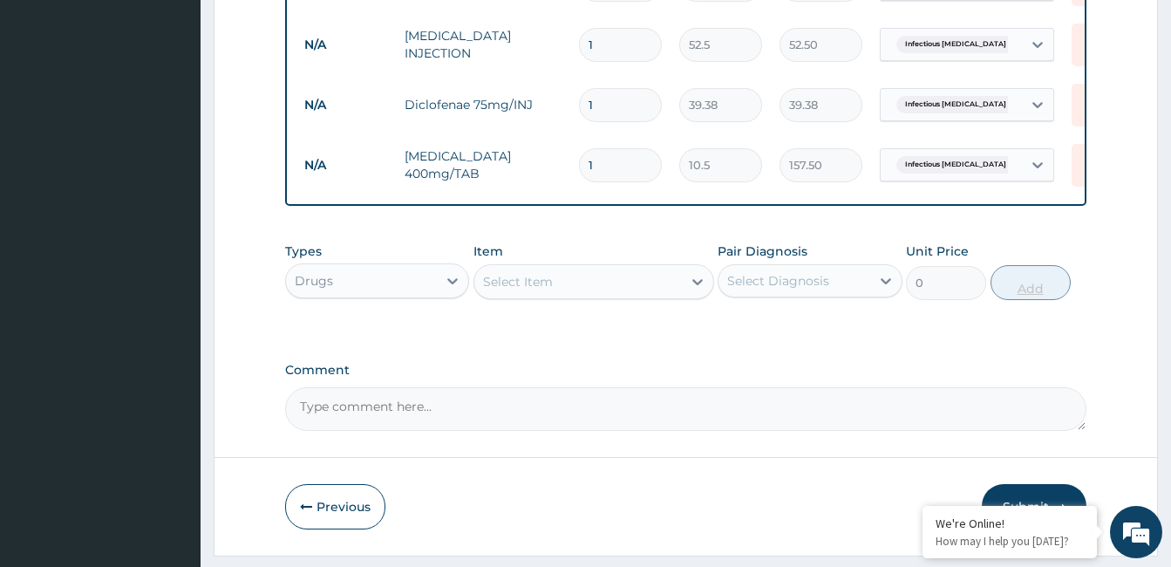
type input "15"
type input "157.50"
type input "15"
click at [547, 290] on div "Select Item" at bounding box center [518, 281] width 70 height 17
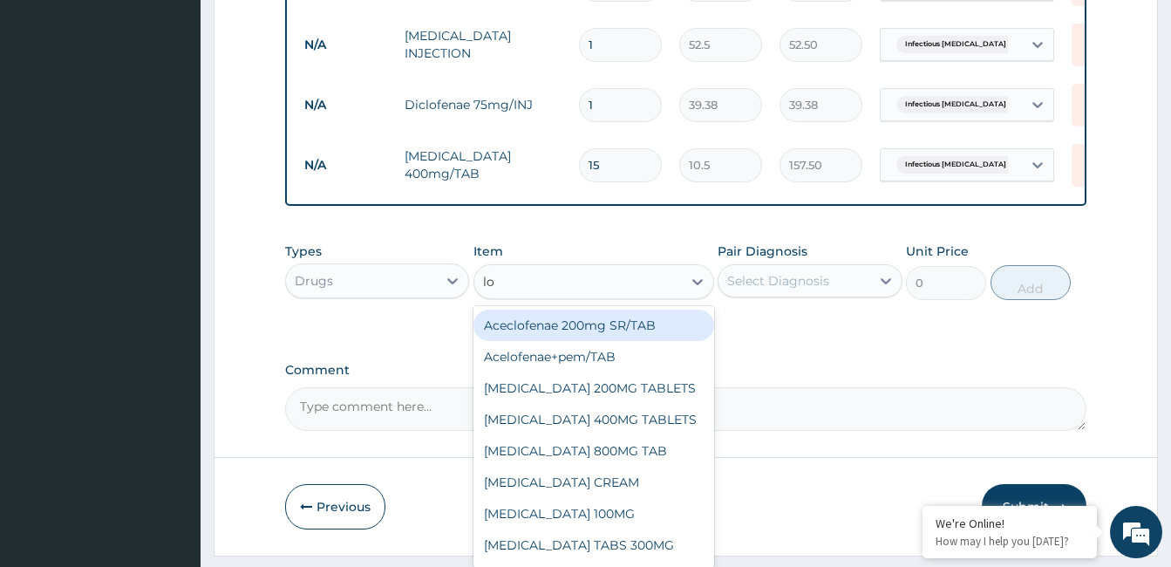
type input "lop"
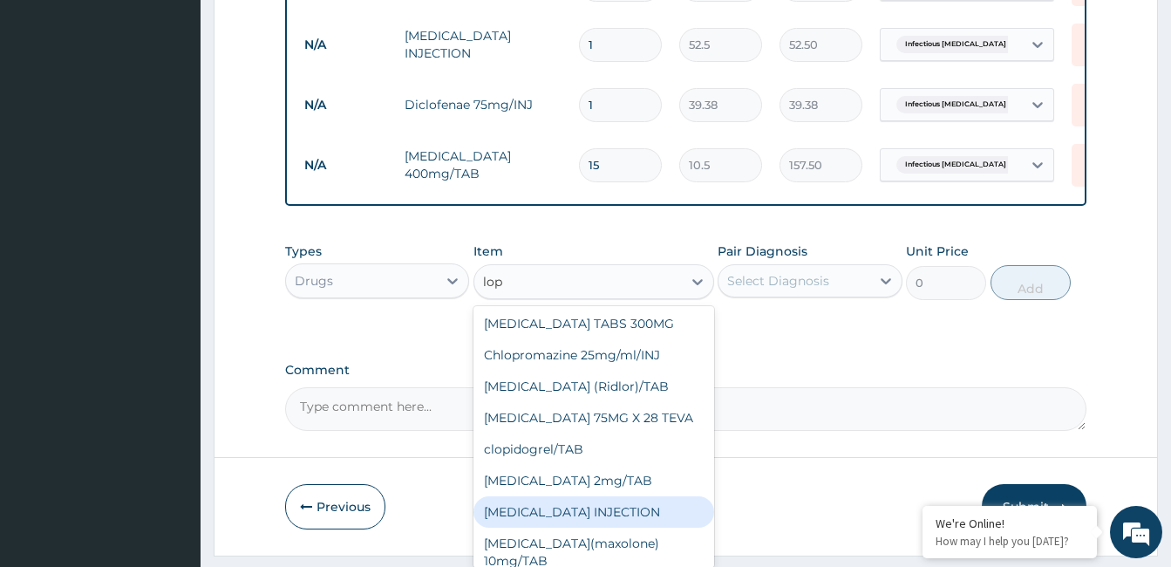
scroll to position [45, 0]
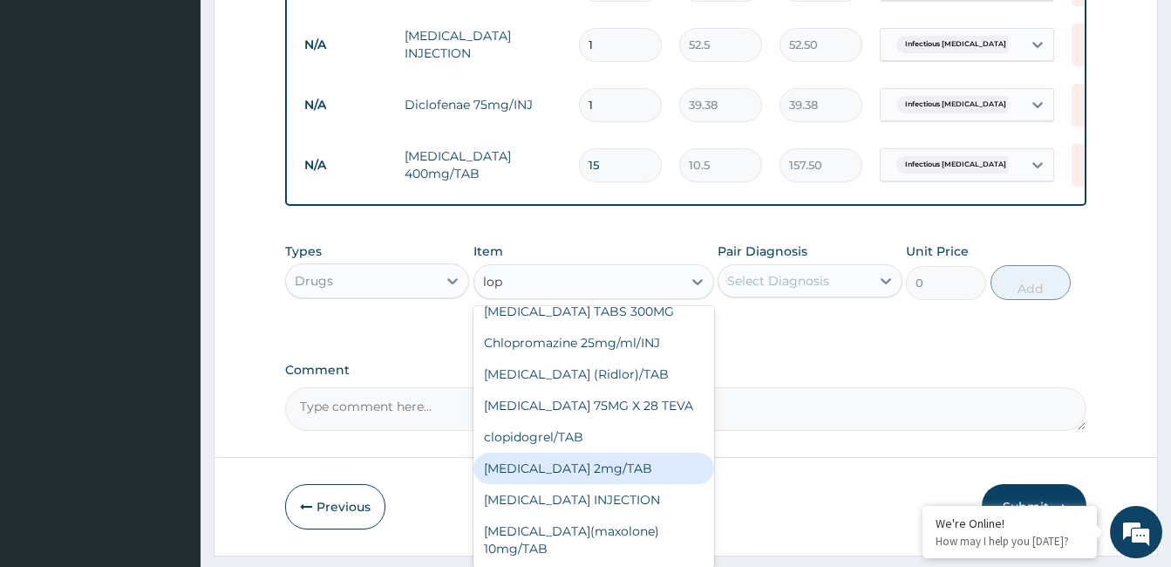
click at [676, 470] on div "[MEDICAL_DATA] 2mg/TAB" at bounding box center [593, 467] width 241 height 31
type input "26.25"
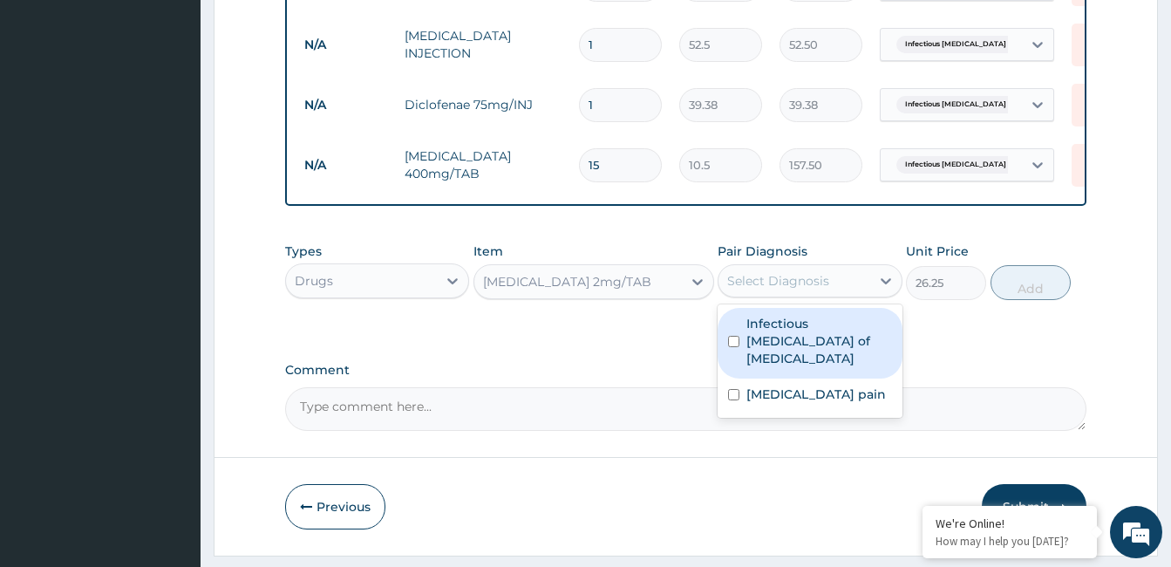
click at [837, 295] on div "Select Diagnosis" at bounding box center [793, 281] width 151 height 28
click at [840, 350] on label "Infectious [MEDICAL_DATA] of [MEDICAL_DATA]" at bounding box center [818, 341] width 145 height 52
checkbox input "true"
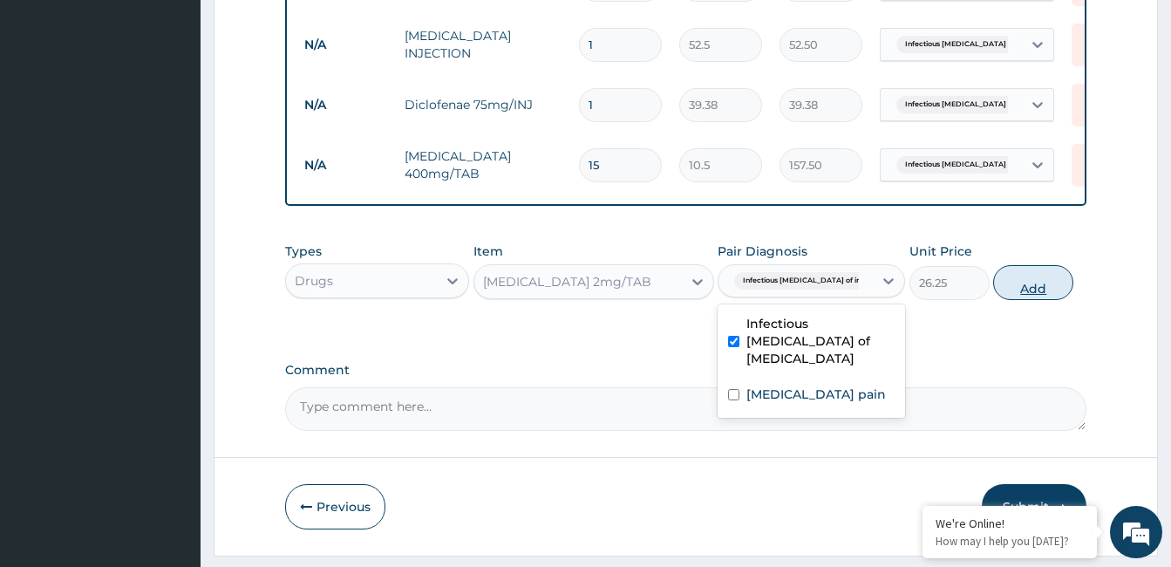
click at [1045, 289] on button "Add" at bounding box center [1033, 282] width 80 height 35
type input "0"
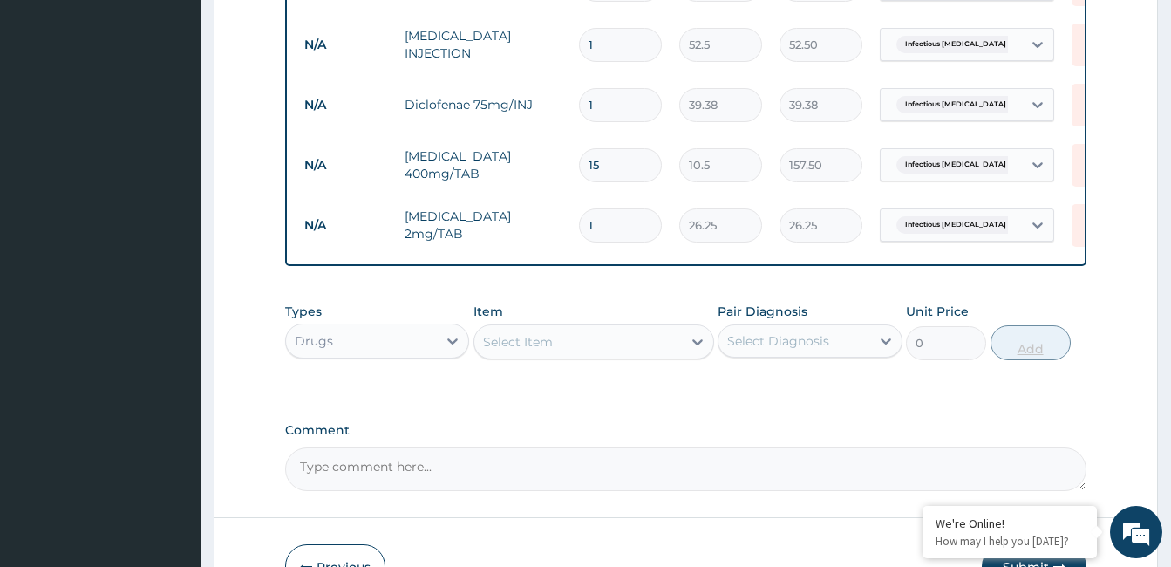
type input "10"
type input "262.50"
type input "10"
click at [544, 356] on div "Select Item" at bounding box center [577, 342] width 207 height 28
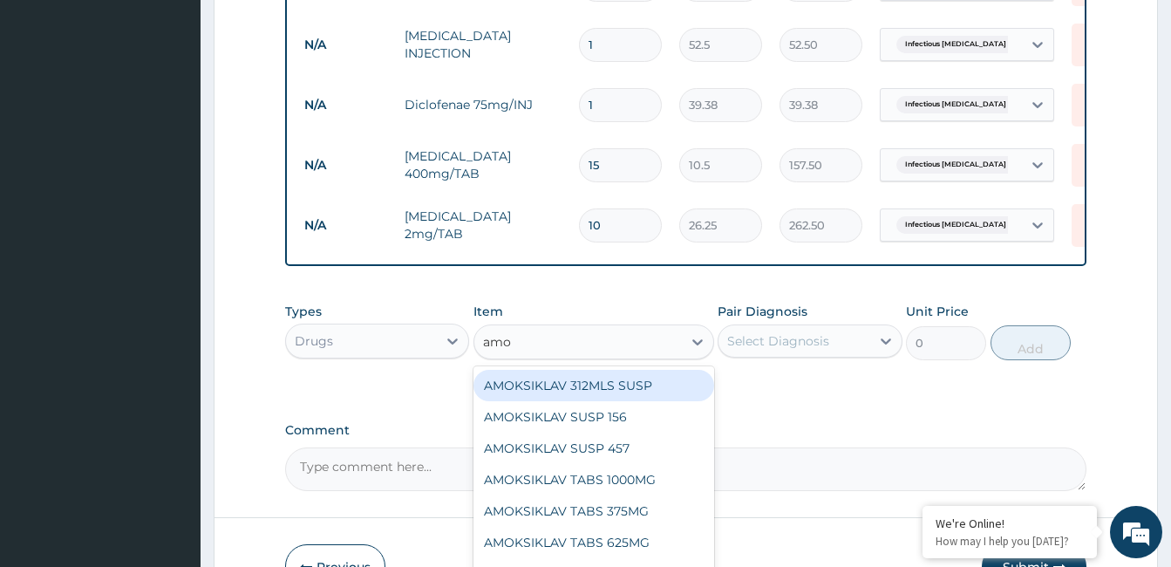
type input "amox"
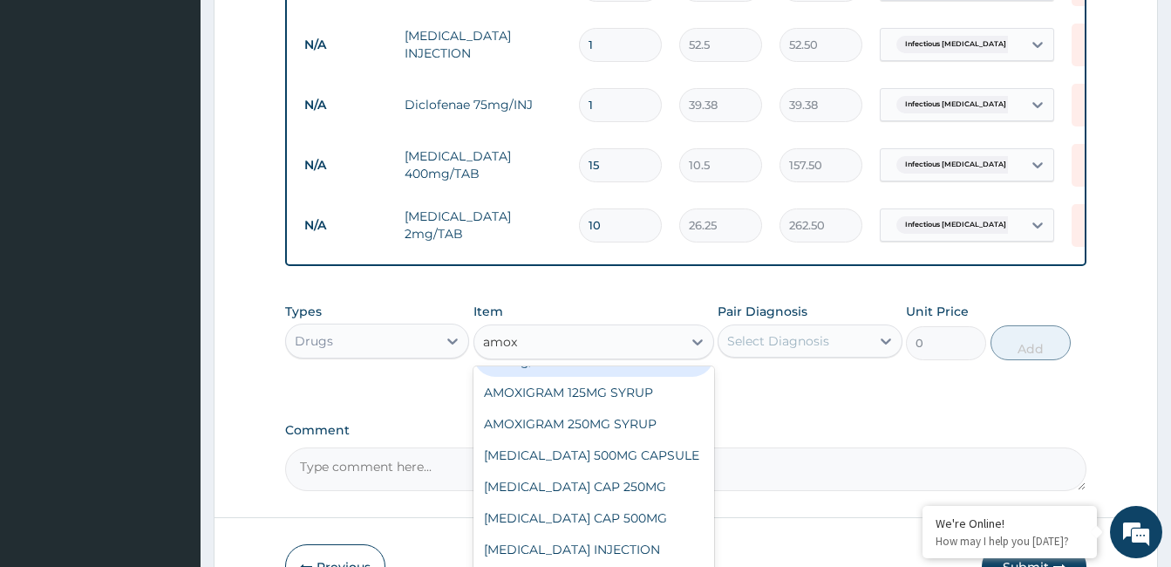
scroll to position [228, 0]
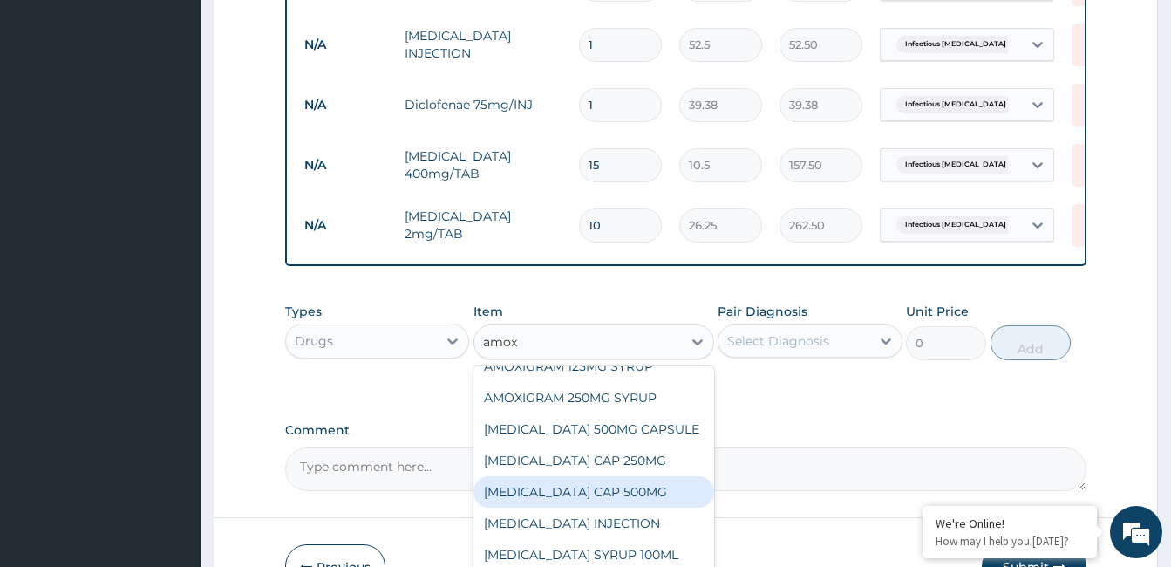
click at [654, 505] on div "[MEDICAL_DATA] CAP 500MG" at bounding box center [593, 491] width 241 height 31
type input "63"
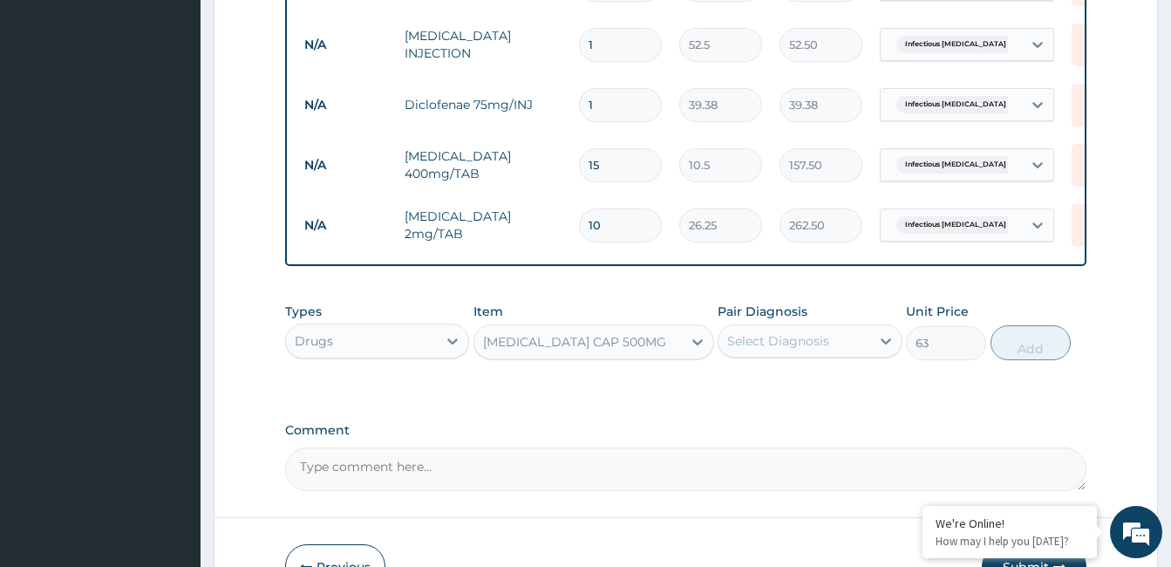
click at [852, 353] on div "Select Diagnosis" at bounding box center [793, 341] width 151 height 28
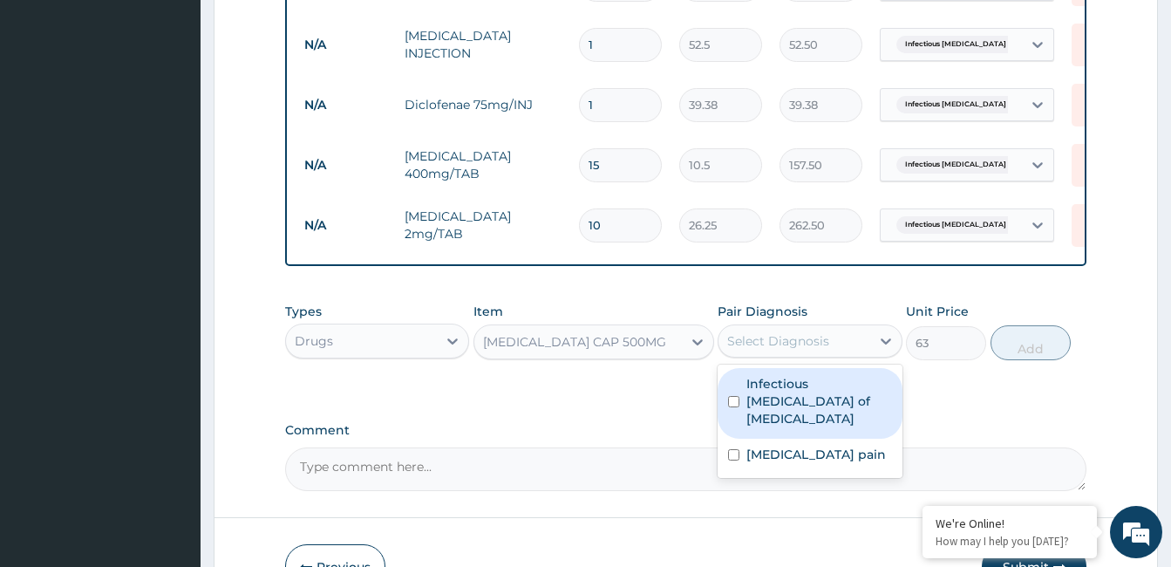
click at [829, 415] on label "Infectious [MEDICAL_DATA] of [MEDICAL_DATA]" at bounding box center [818, 401] width 145 height 52
checkbox input "true"
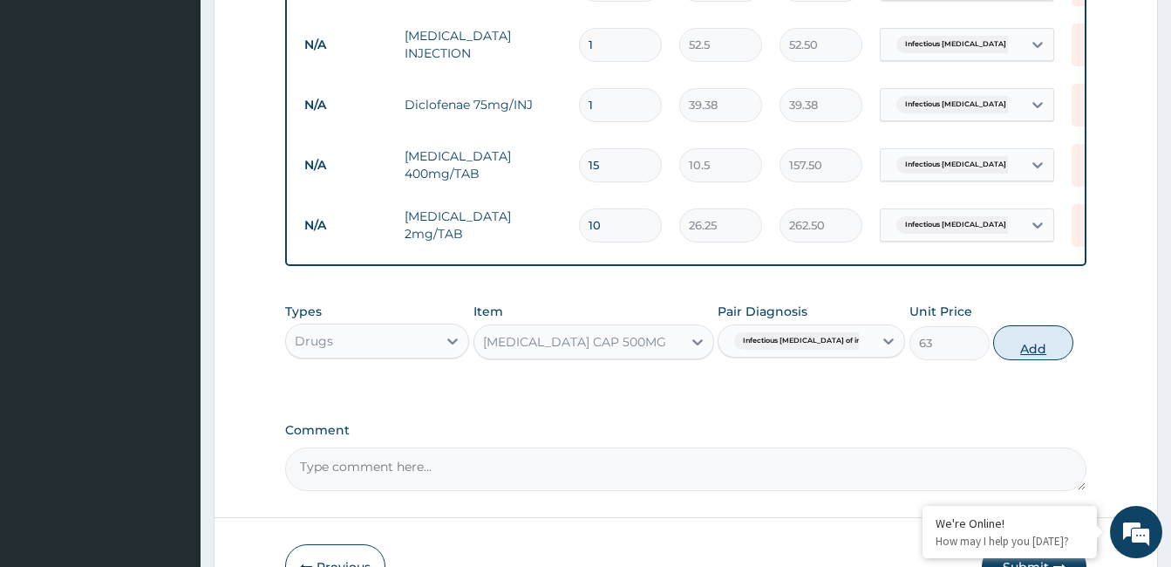
click at [1033, 351] on button "Add" at bounding box center [1033, 342] width 80 height 35
type input "0"
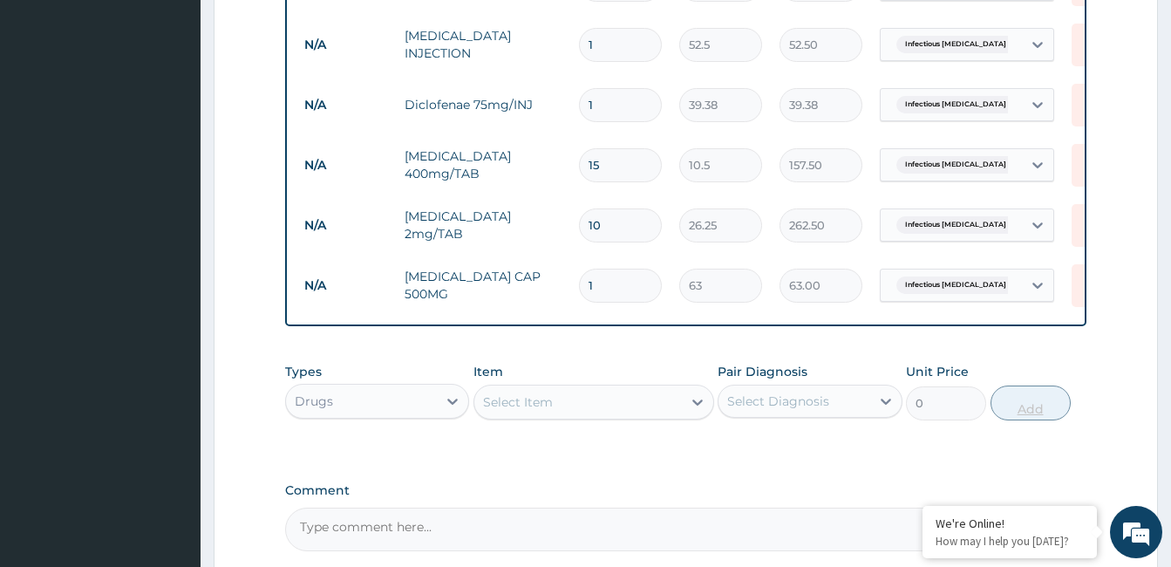
type input "0.00"
type input "2"
type input "126.00"
type input "20"
type input "1260.00"
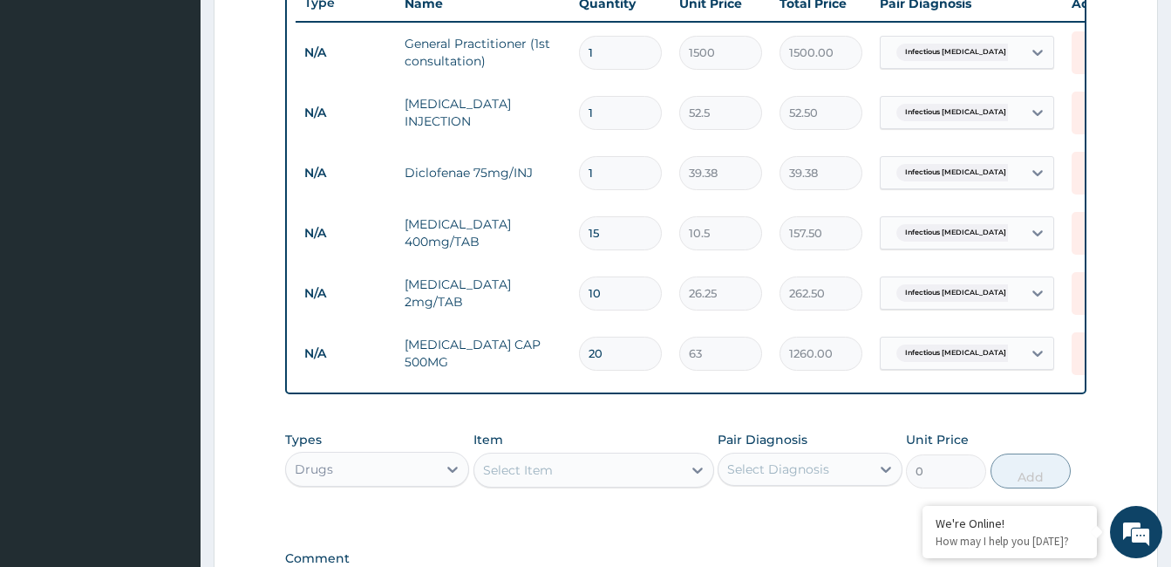
scroll to position [671, 0]
type input "20"
click at [595, 486] on div "Select Item" at bounding box center [577, 472] width 207 height 28
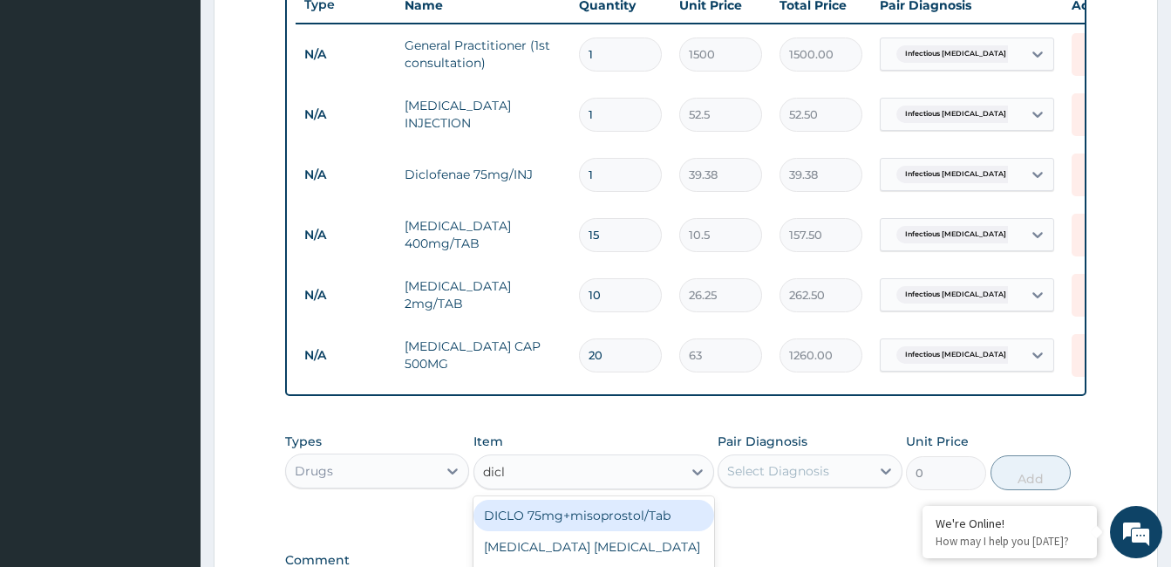
type input "diclo"
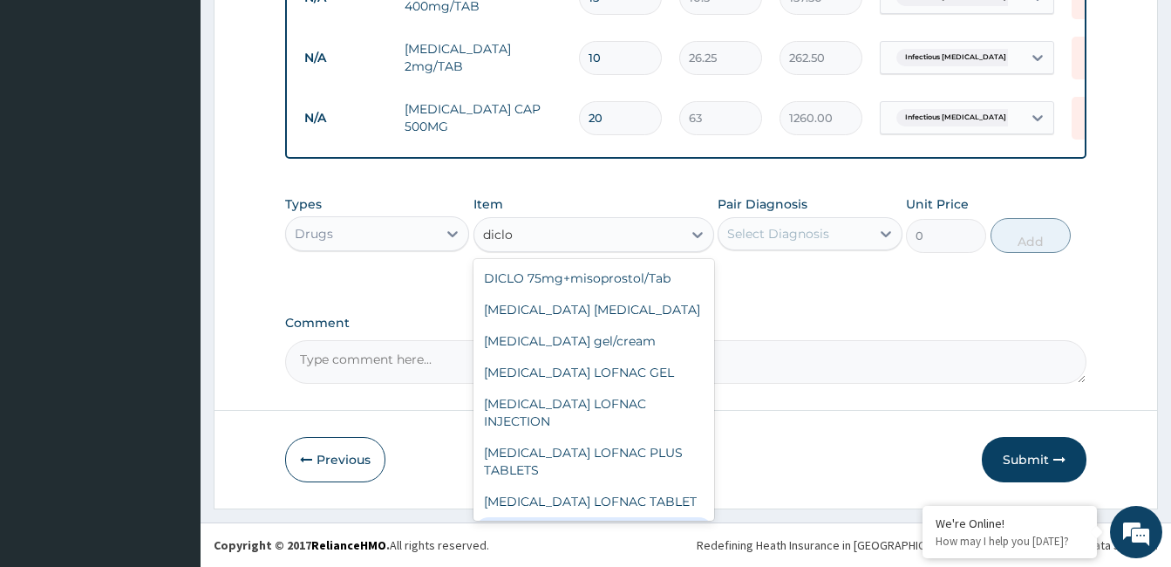
click at [680, 517] on div "[MEDICAL_DATA] 50MG" at bounding box center [593, 532] width 241 height 31
type input "8.92"
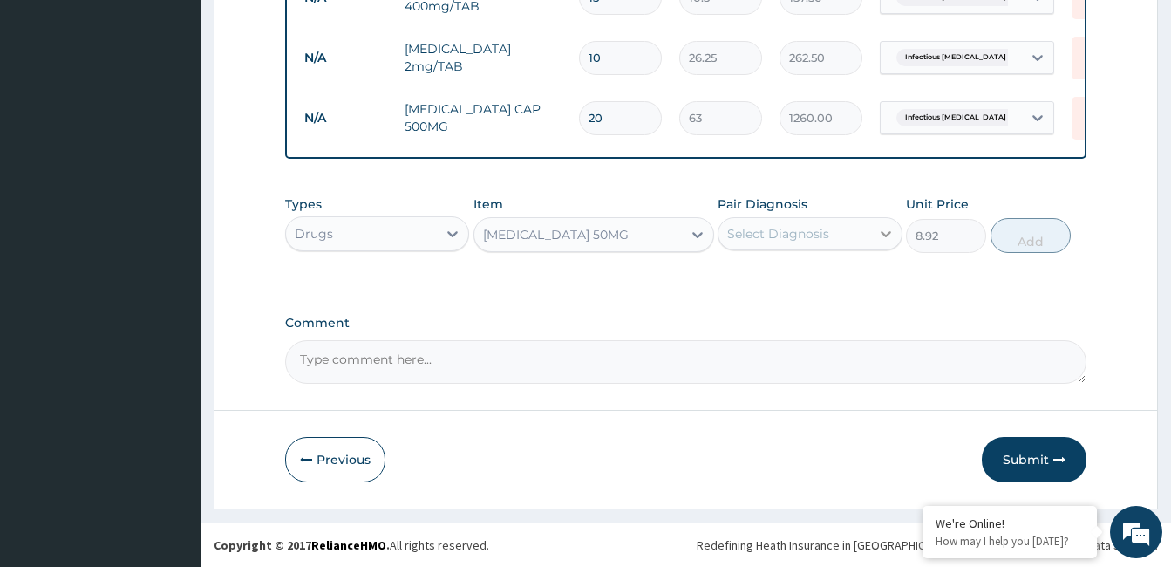
click at [879, 225] on icon at bounding box center [885, 233] width 17 height 17
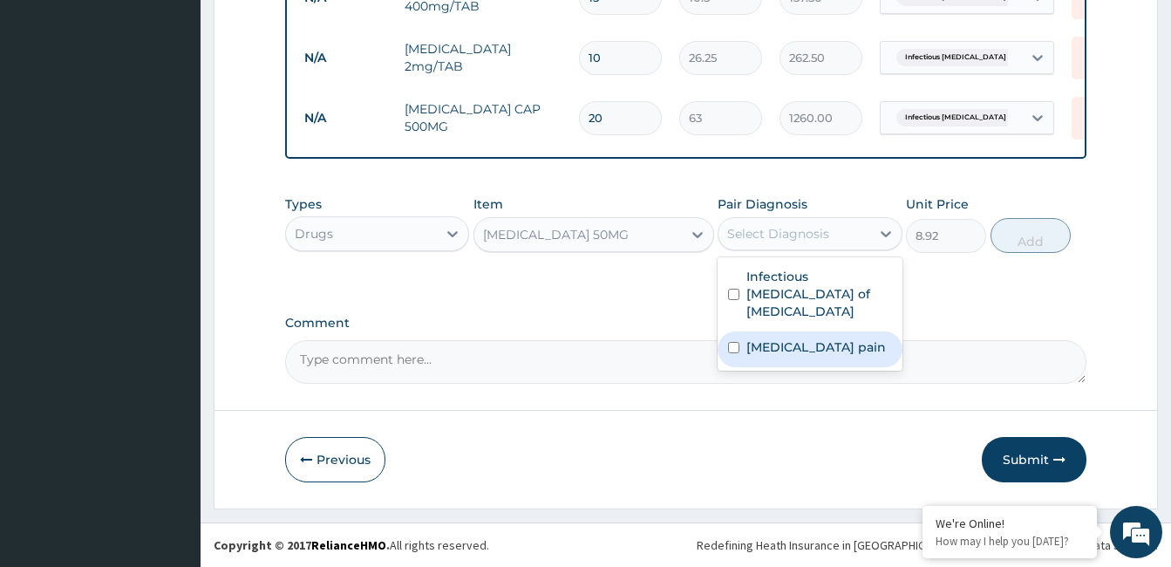
click at [801, 338] on label "[MEDICAL_DATA] pain" at bounding box center [815, 346] width 139 height 17
checkbox input "true"
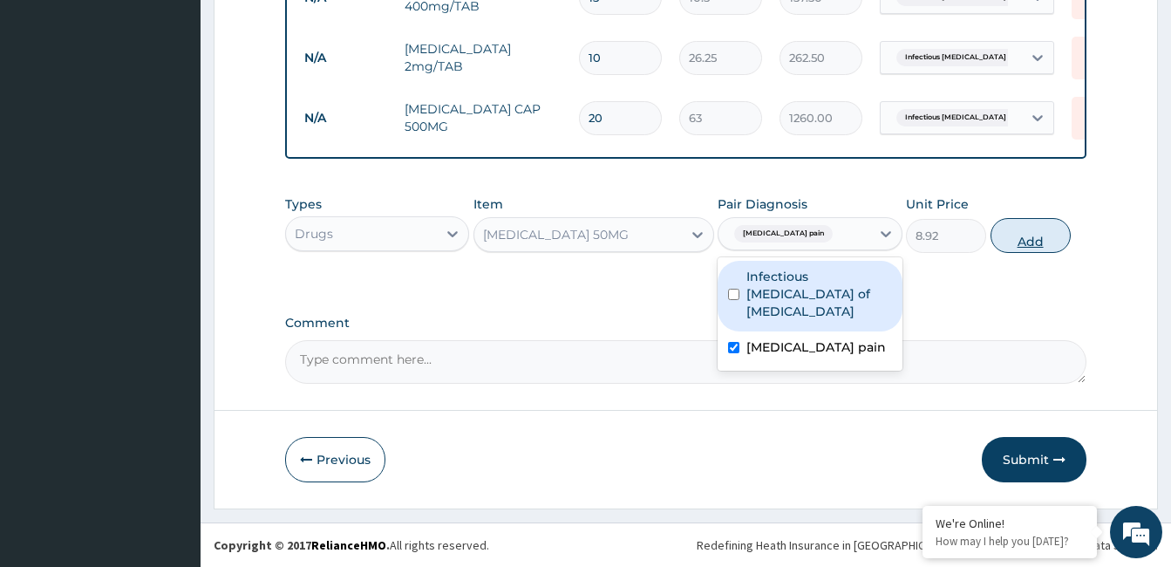
click at [1031, 239] on button "Add" at bounding box center [1030, 235] width 80 height 35
type input "0"
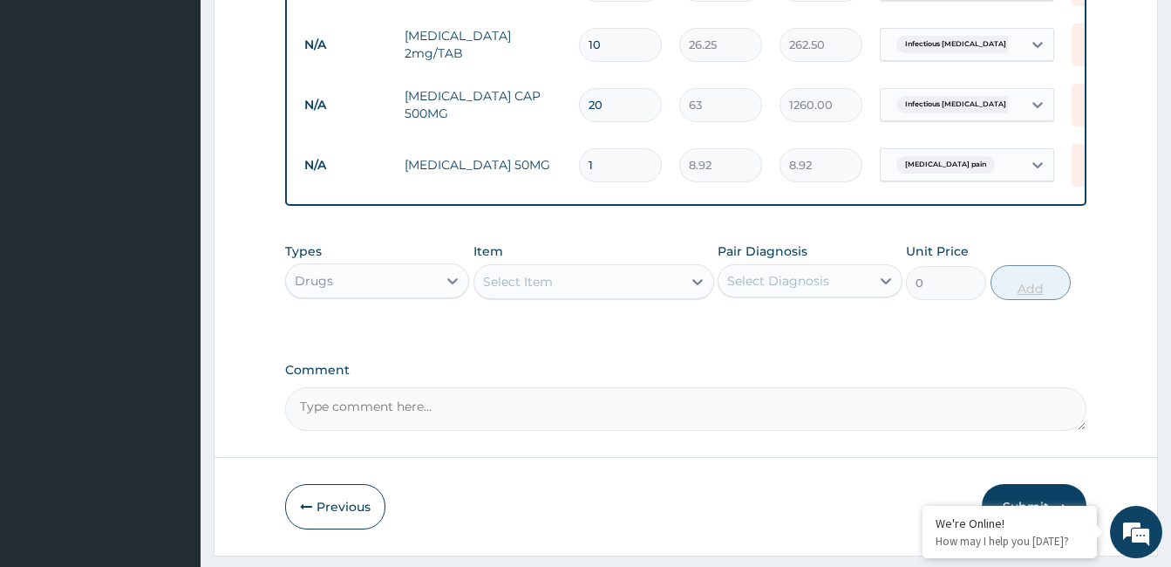
type input "10"
type input "89.20"
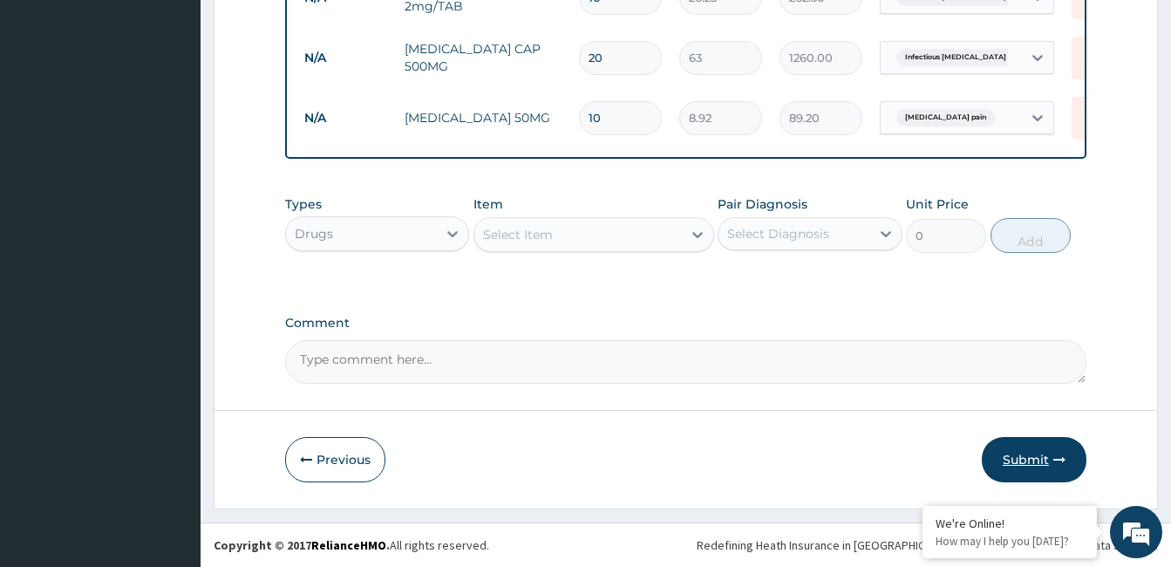
type input "10"
click at [1028, 453] on button "Submit" at bounding box center [1034, 459] width 105 height 45
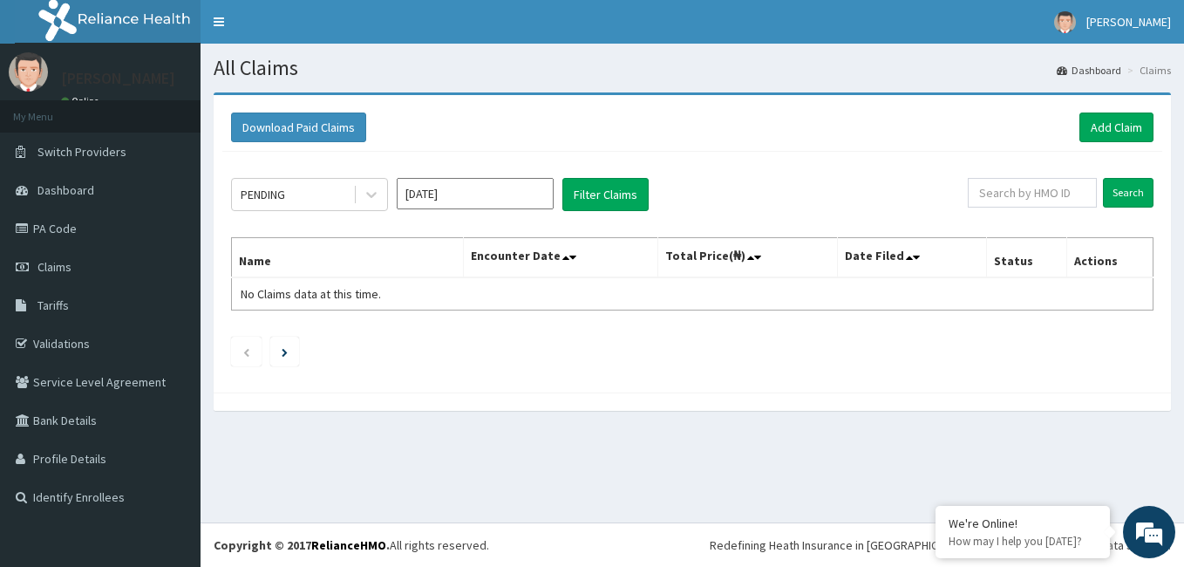
click at [1028, 453] on div "All Claims Dashboard Claims Download Paid Claims Add Claim × Note you can only …" at bounding box center [691, 283] width 983 height 479
